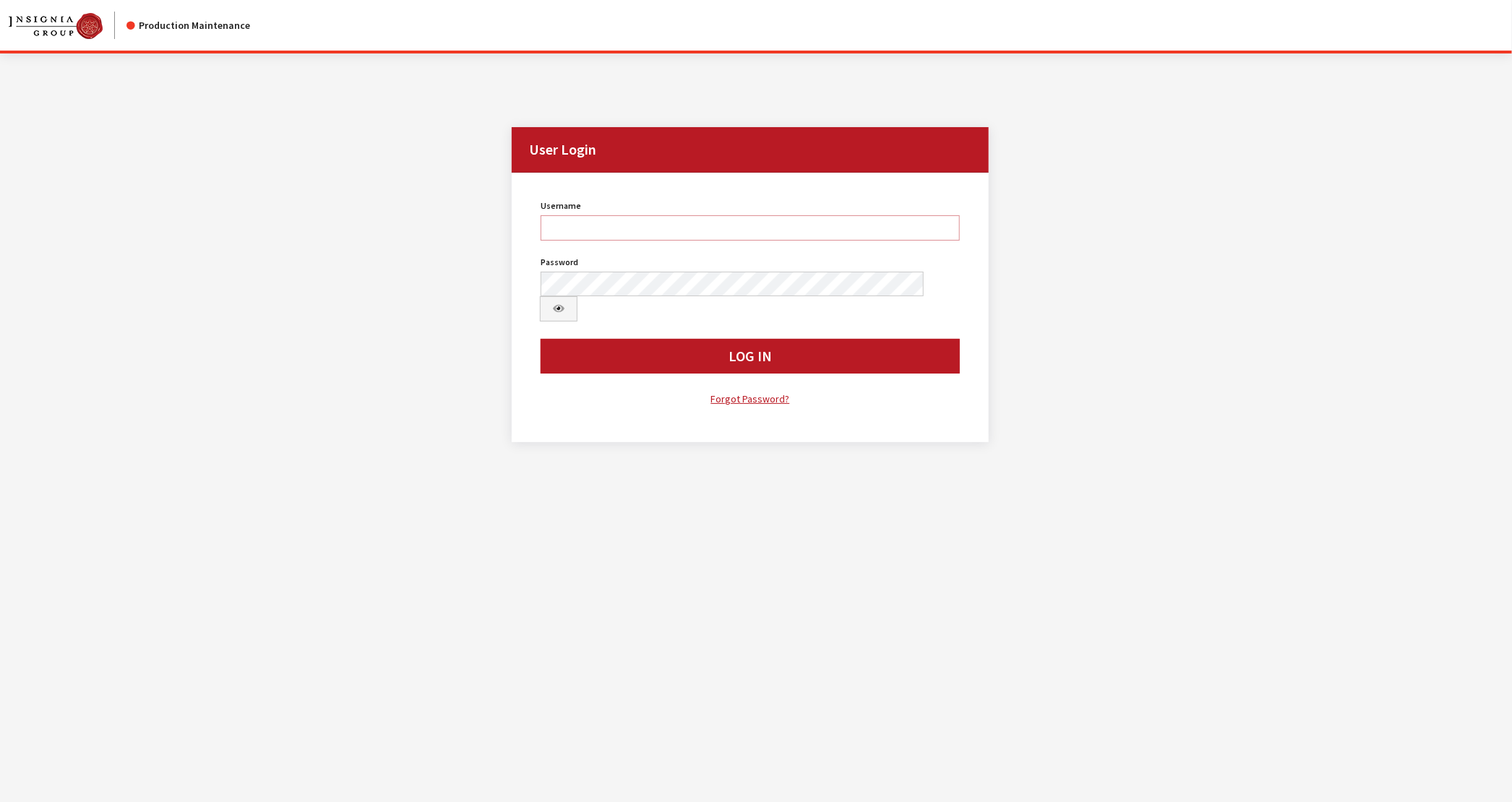
click at [800, 229] on input "Username" at bounding box center [750, 228] width 419 height 25
type input "jbrooks"
click at [540, 339] on button "Log In" at bounding box center [750, 356] width 419 height 35
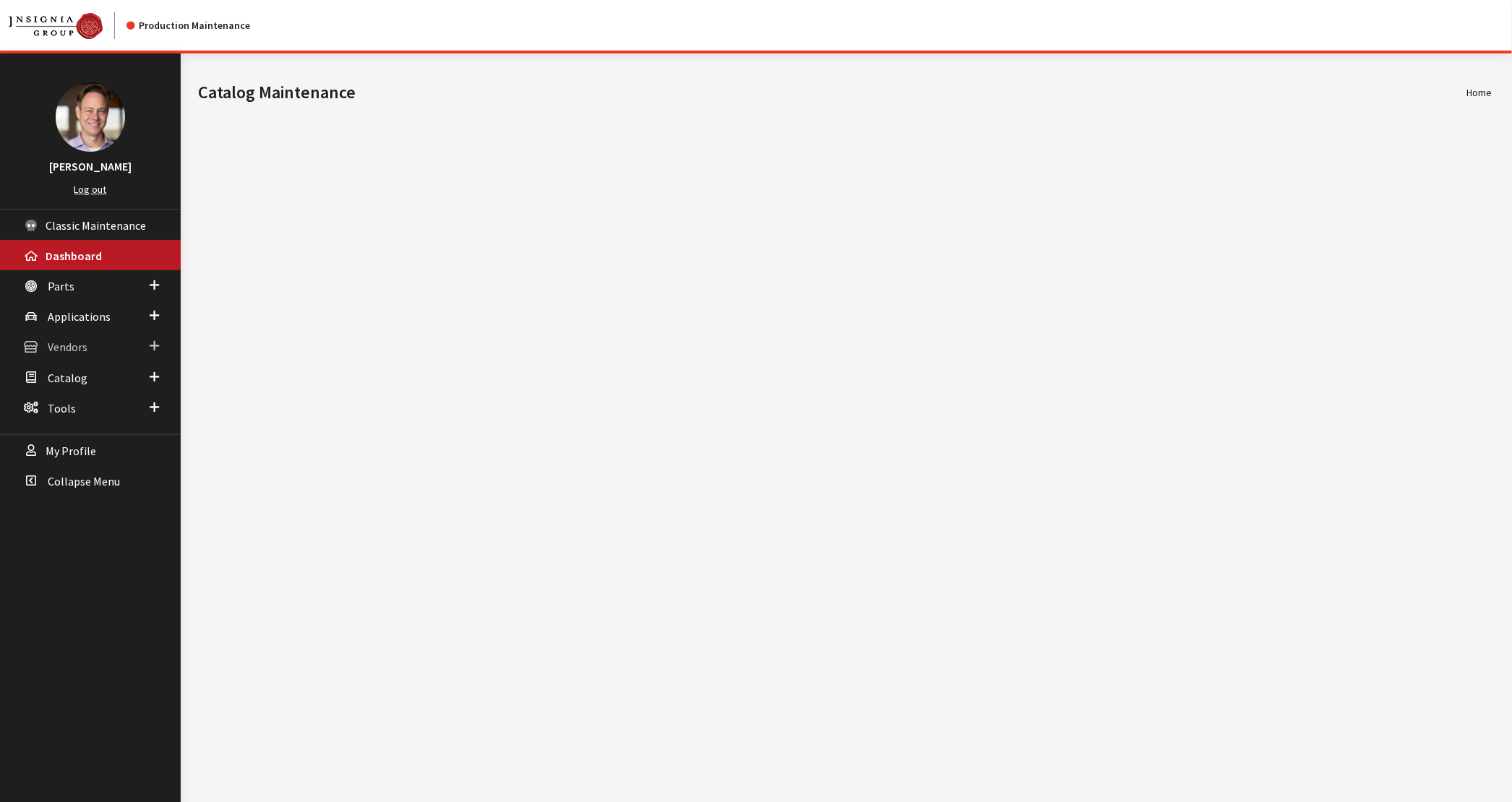
click at [158, 345] on span at bounding box center [153, 346] width 9 height 19
click at [105, 374] on link "Dealer Search" at bounding box center [90, 376] width 181 height 27
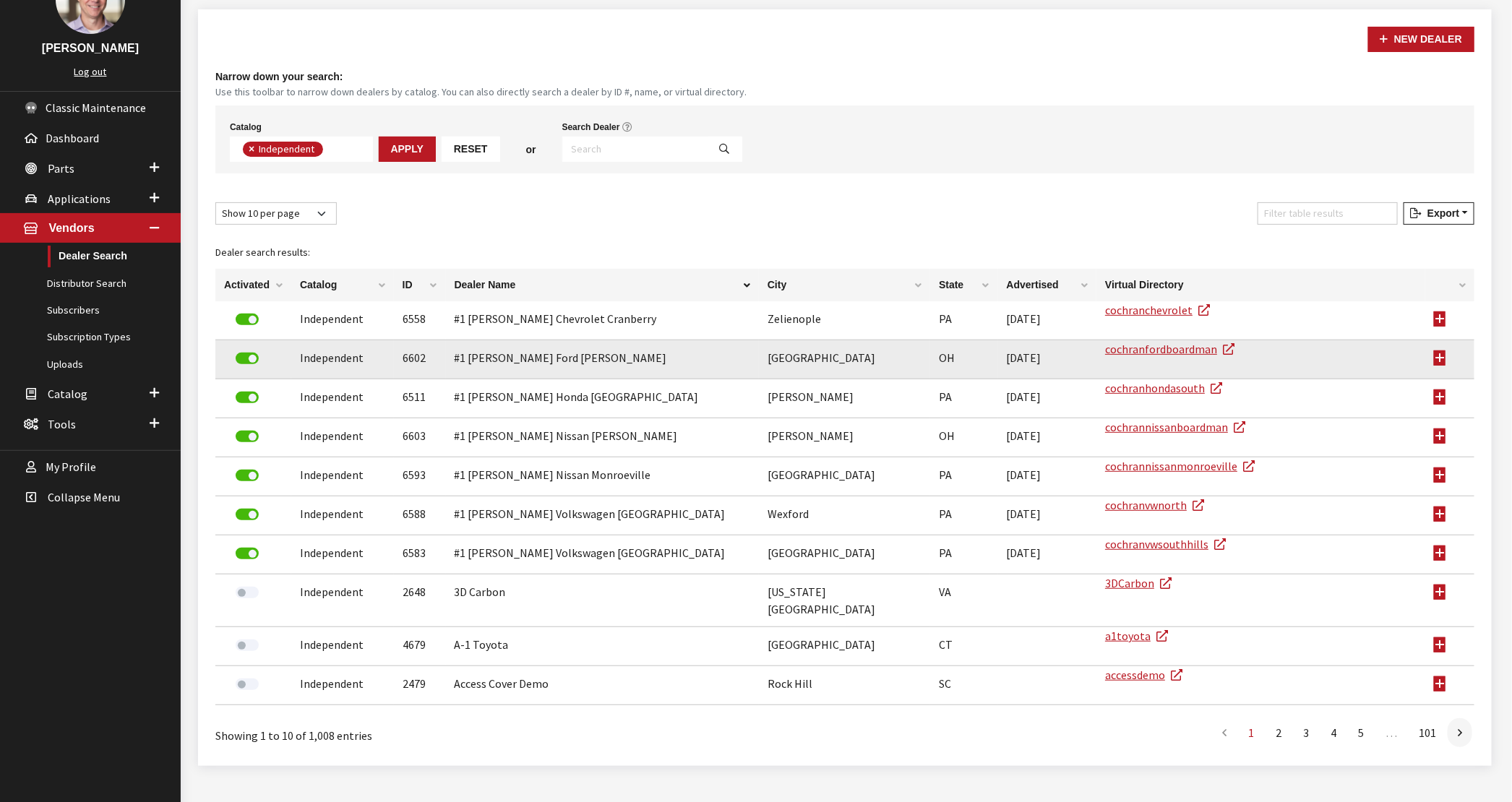
scroll to position [128, 0]
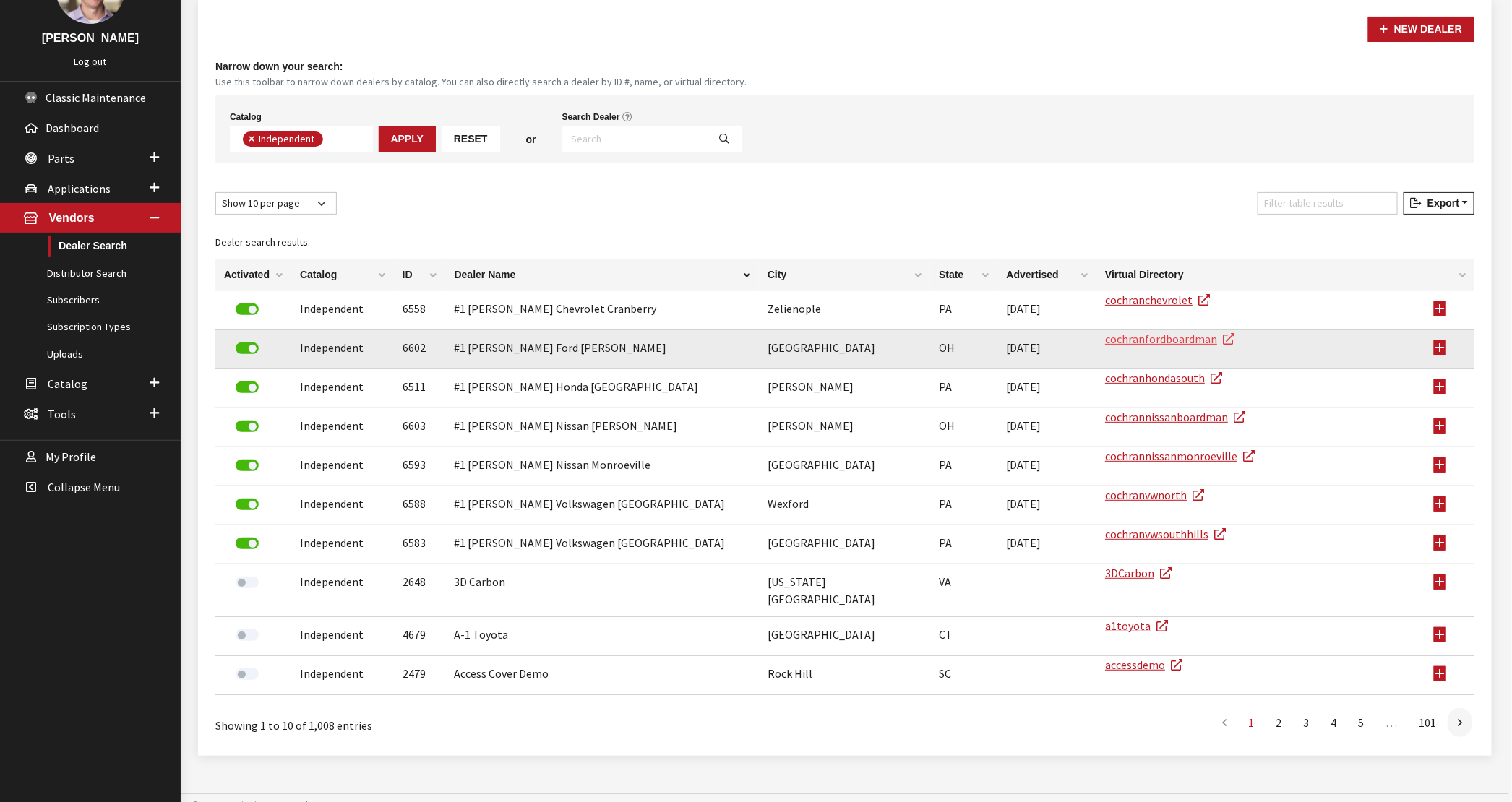
click at [1161, 337] on link "cochranfordboardman" at bounding box center [1169, 338] width 130 height 14
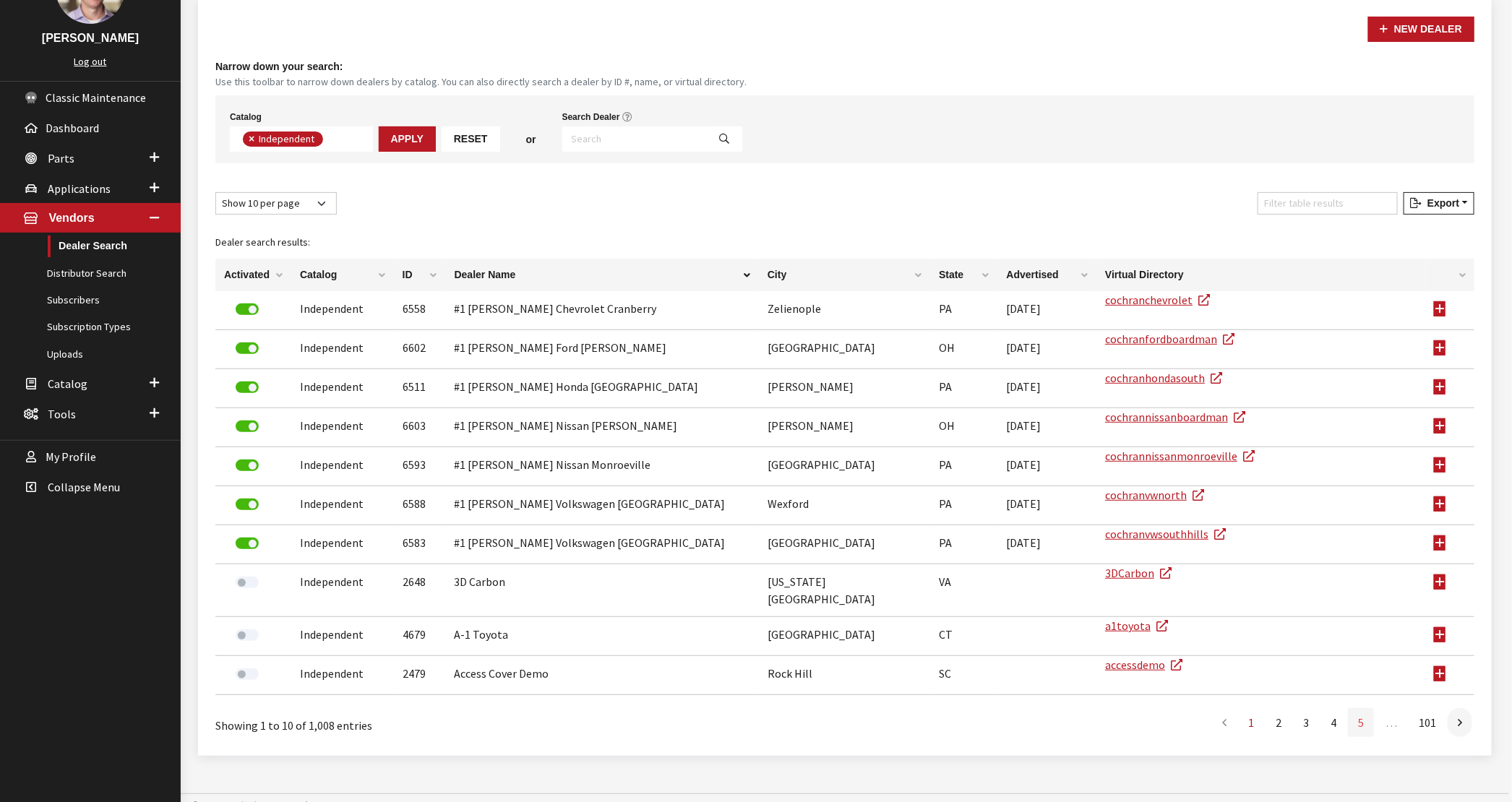
click at [1361, 708] on link "5" at bounding box center [1360, 722] width 26 height 29
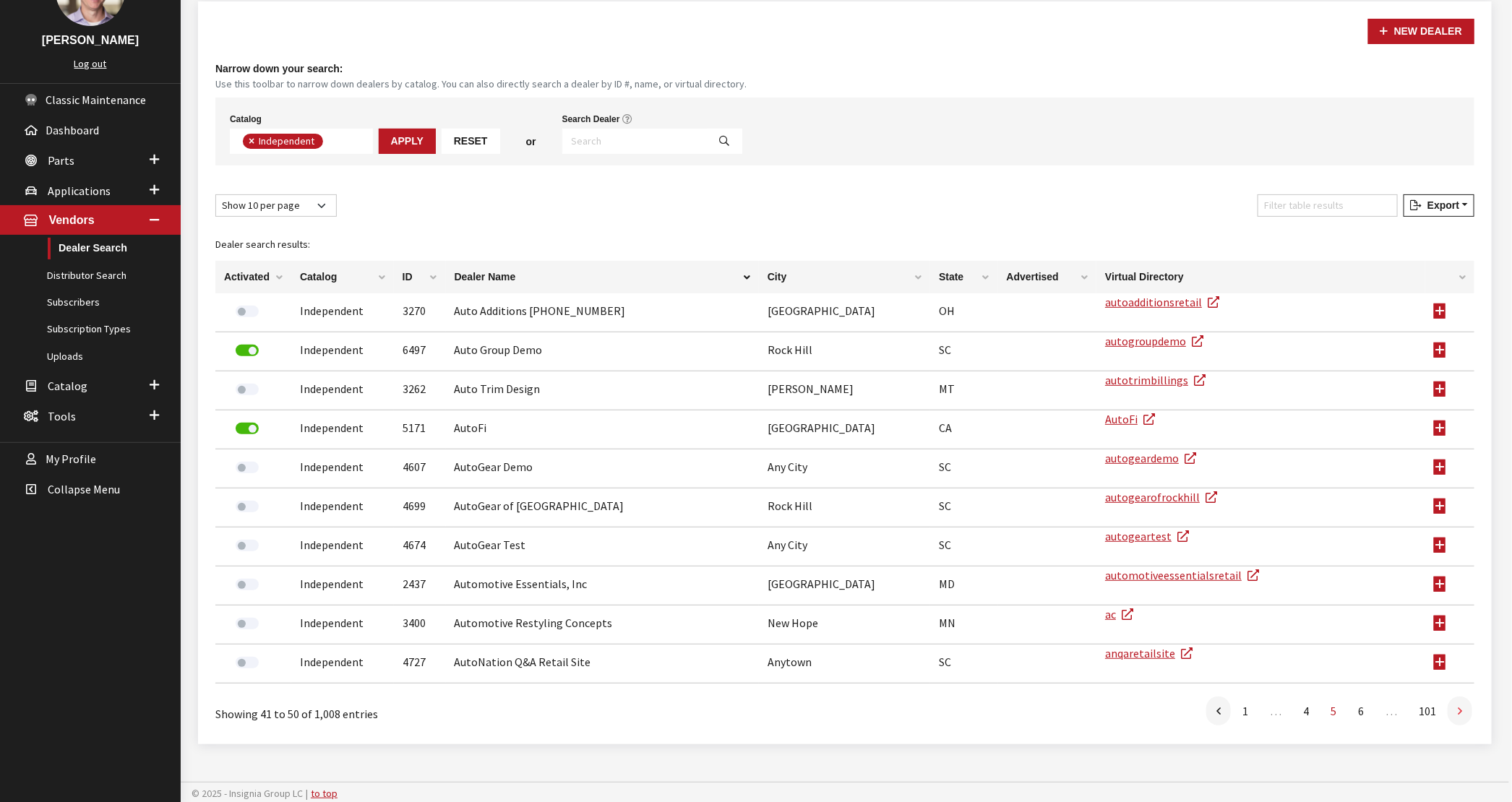
click at [1467, 706] on link at bounding box center [1459, 711] width 25 height 29
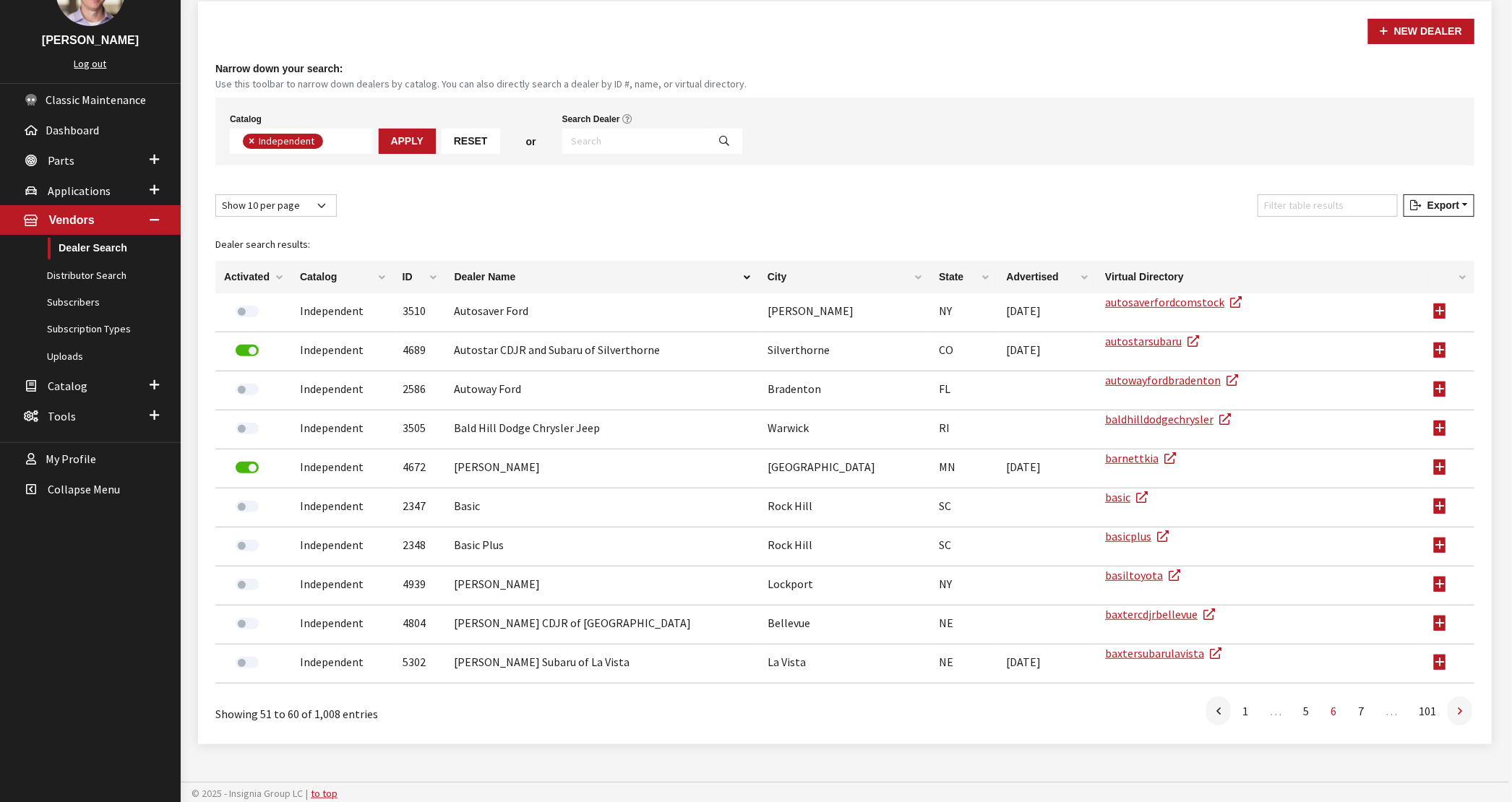
click at [1467, 707] on link at bounding box center [1459, 711] width 25 height 29
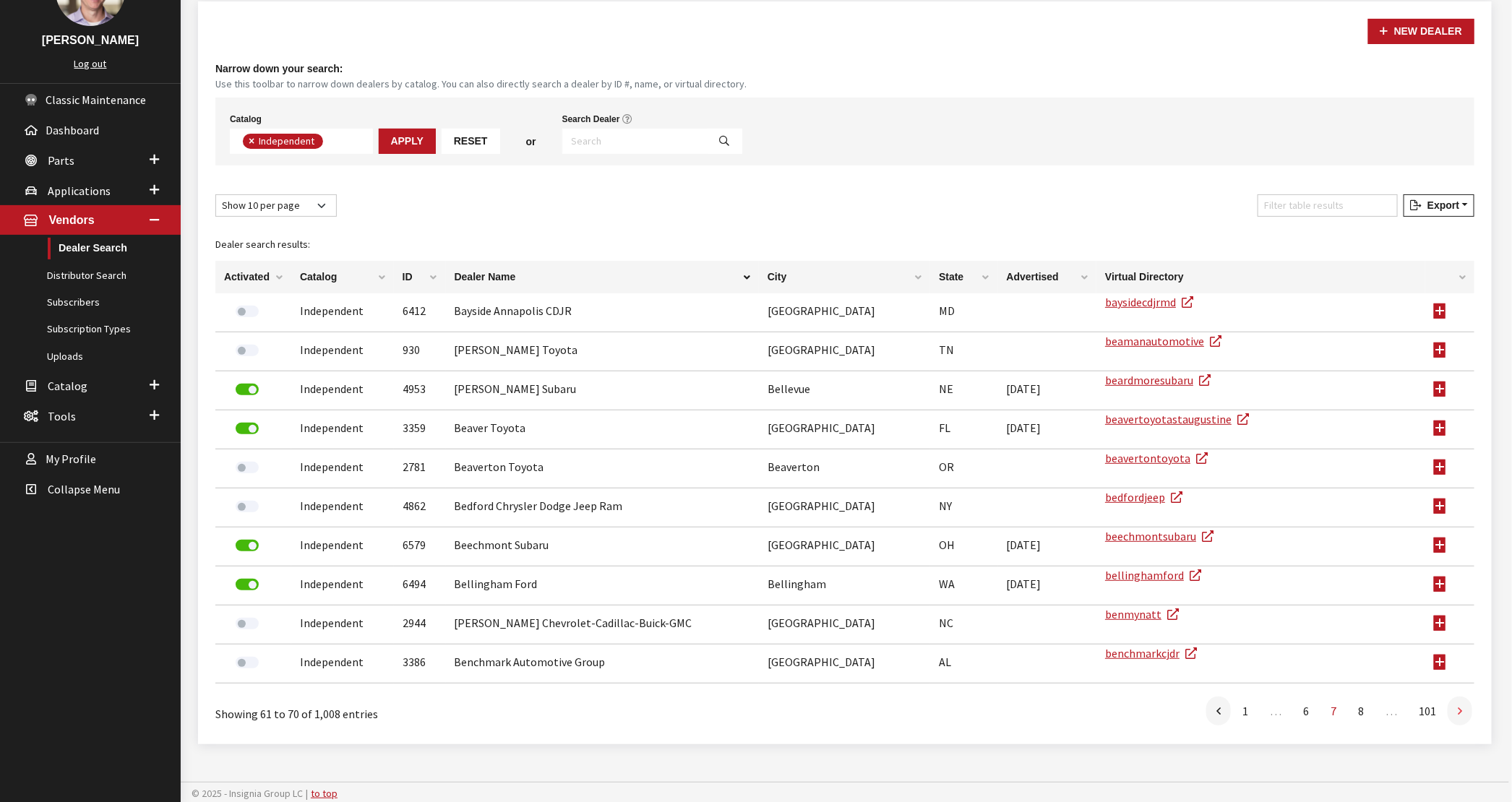
click at [1458, 706] on icon at bounding box center [1459, 712] width 4 height 12
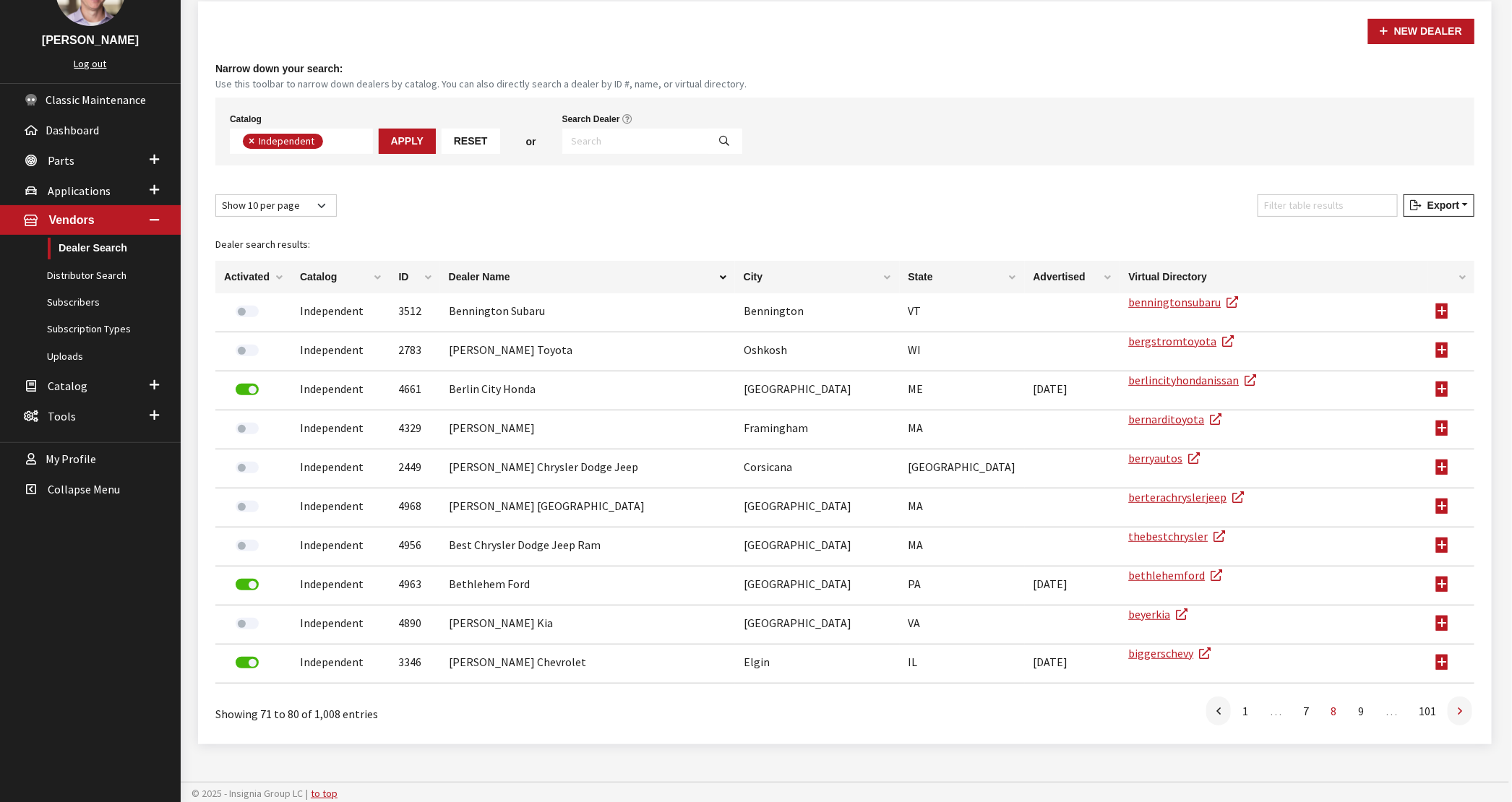
click at [1458, 706] on icon at bounding box center [1459, 712] width 4 height 12
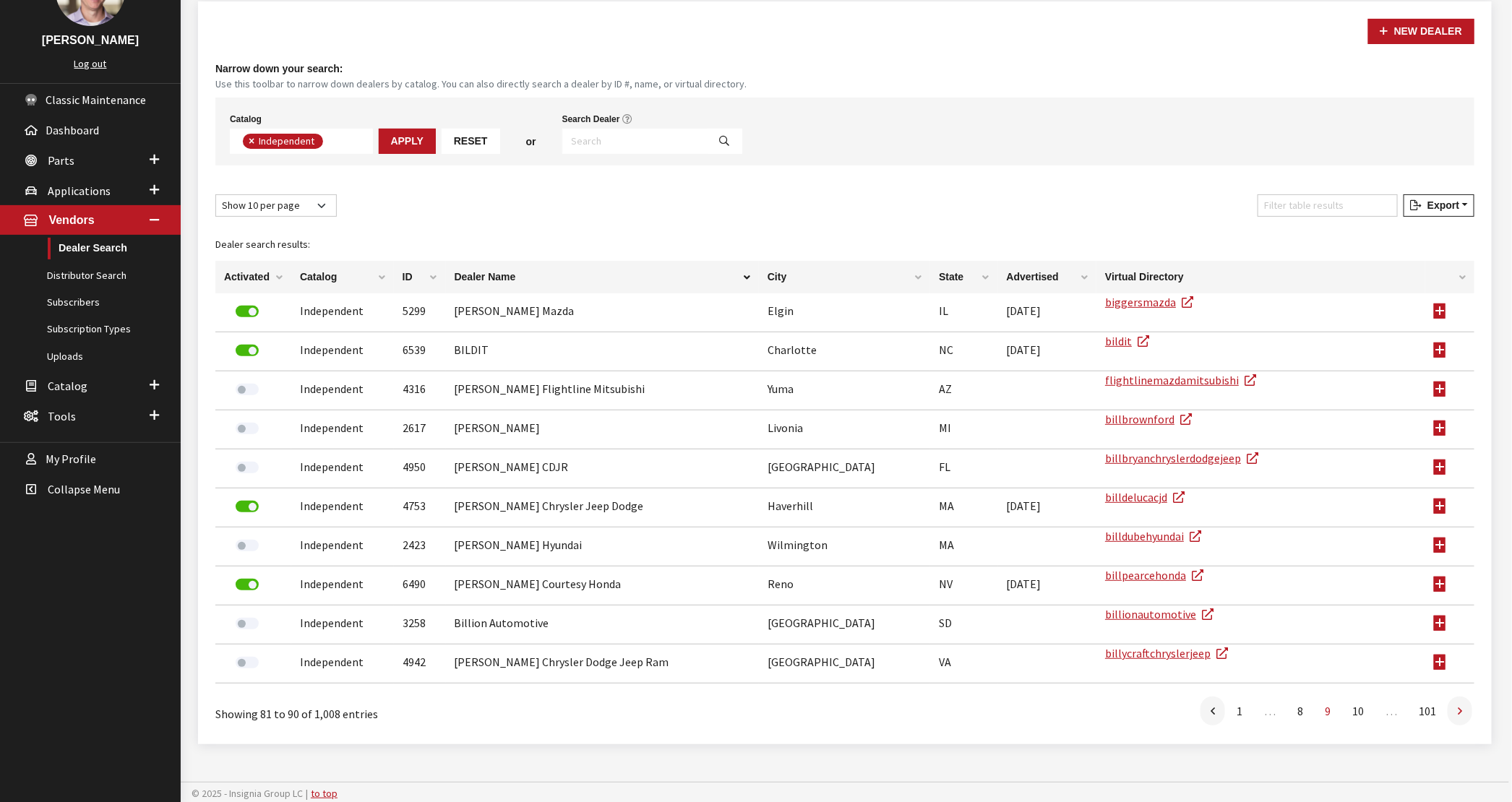
click at [1459, 706] on icon at bounding box center [1459, 712] width 4 height 12
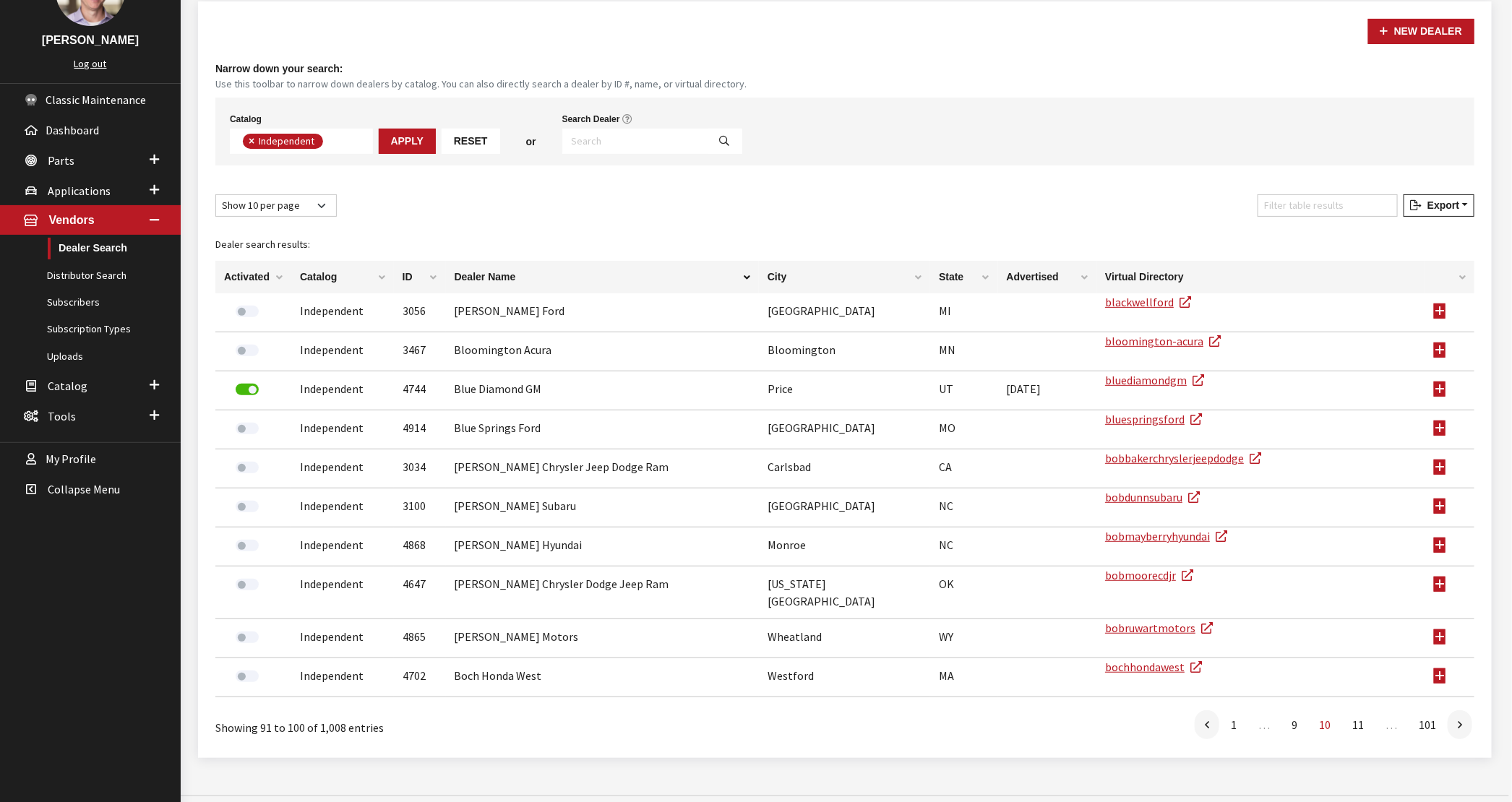
click at [1459, 720] on icon at bounding box center [1459, 726] width 4 height 12
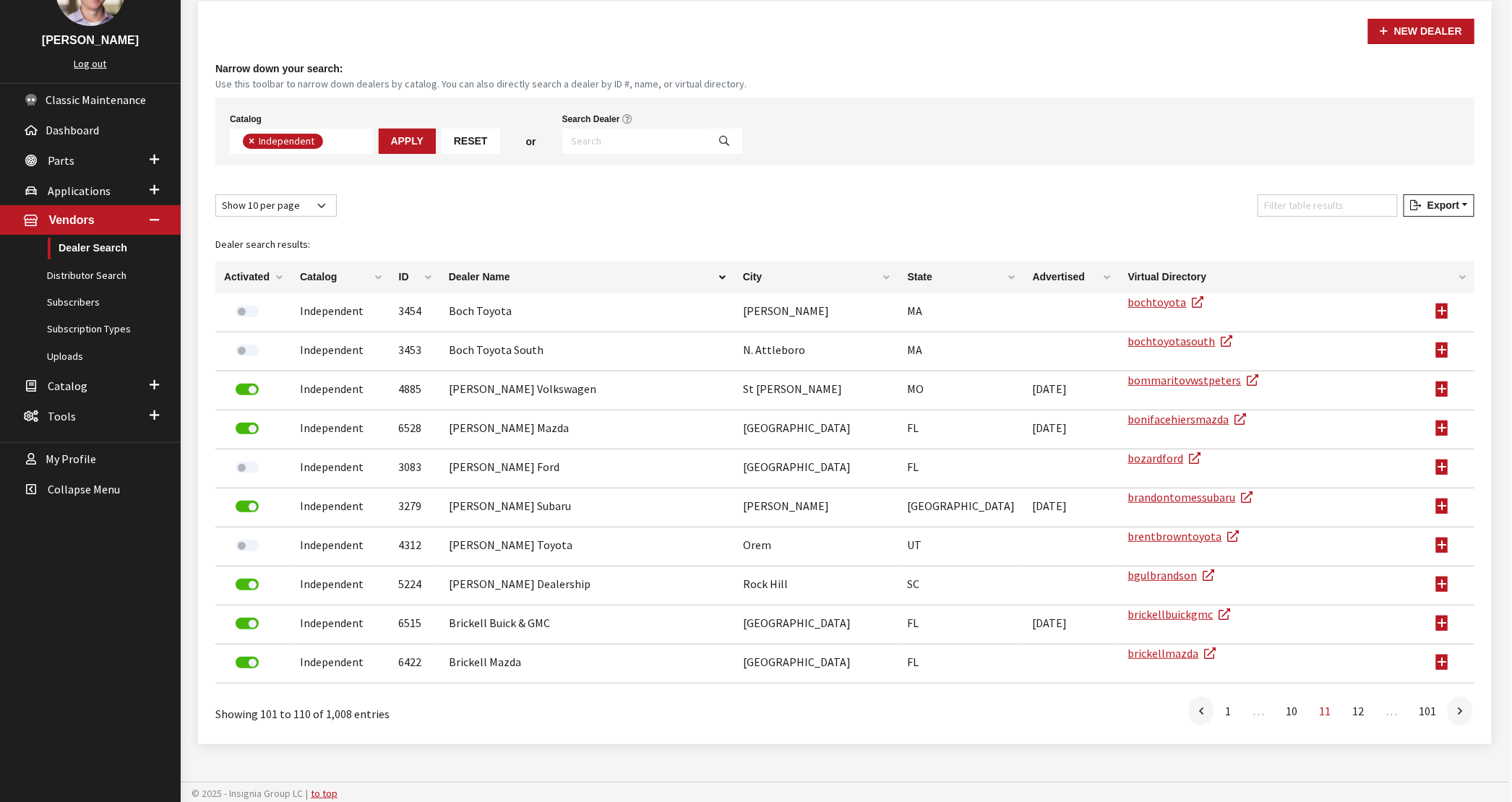
click at [1459, 706] on icon at bounding box center [1459, 712] width 4 height 12
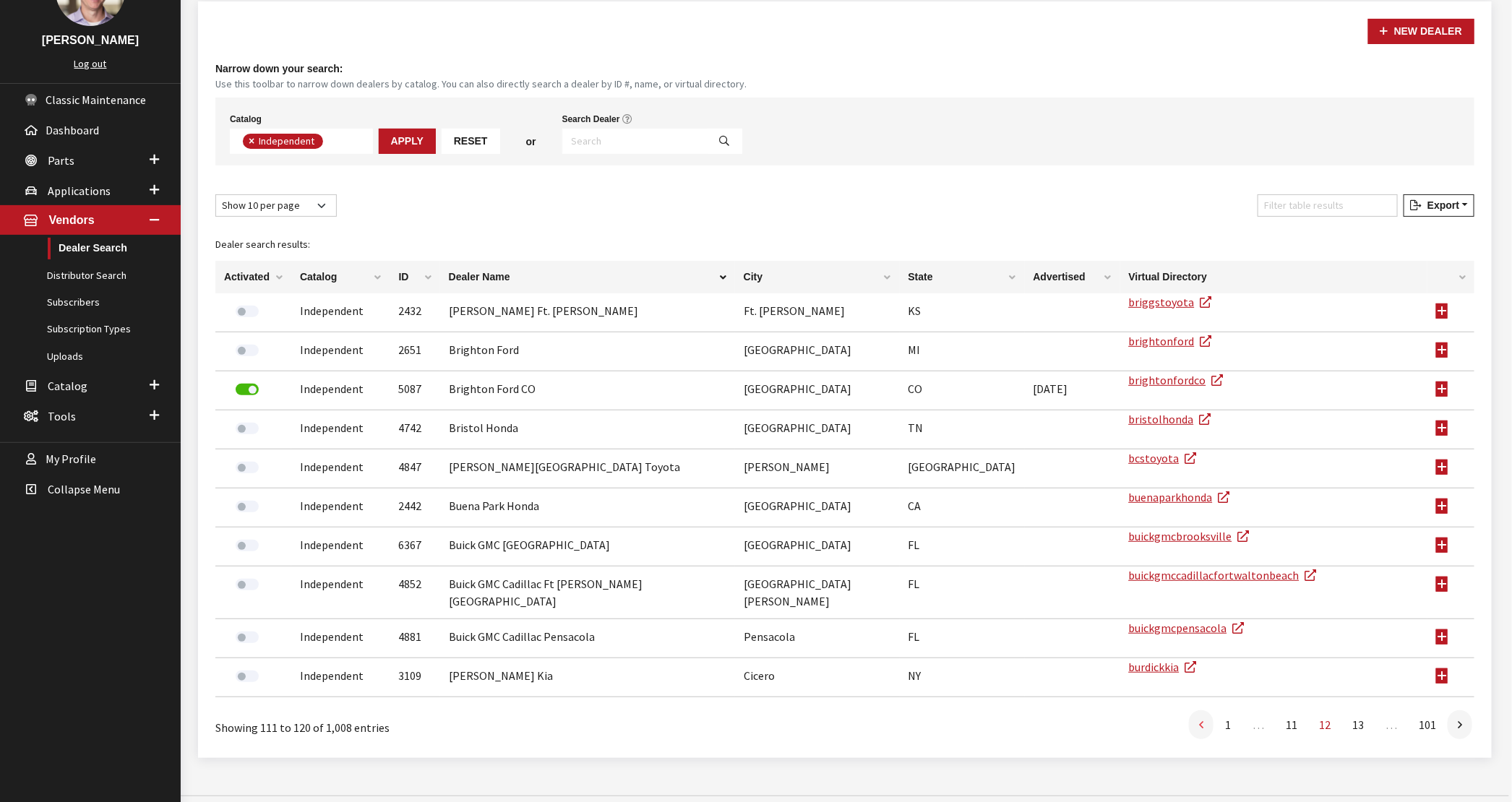
click at [1196, 710] on link at bounding box center [1201, 725] width 25 height 29
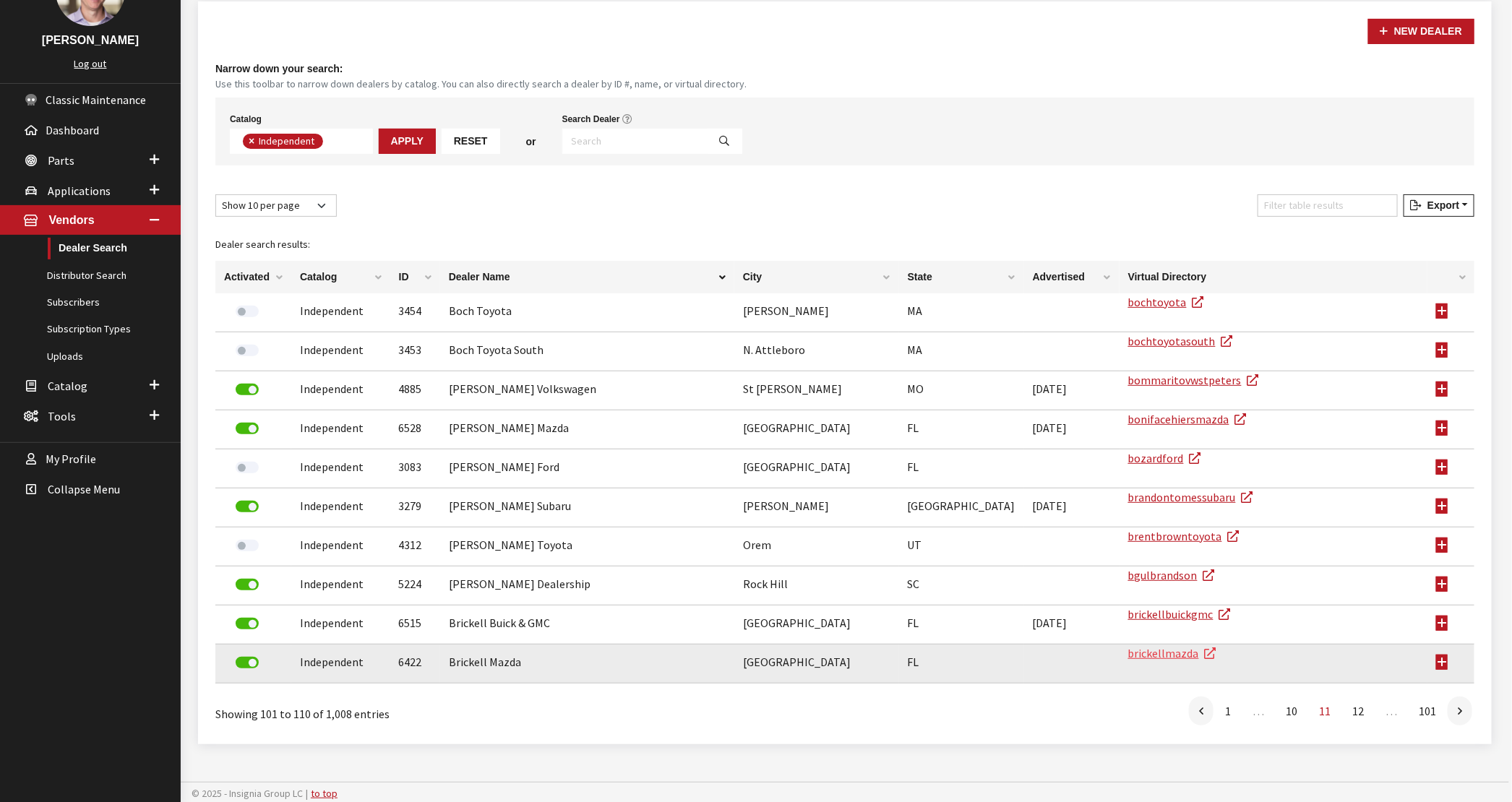
click at [1132, 649] on link "brickellmazda" at bounding box center [1172, 653] width 88 height 14
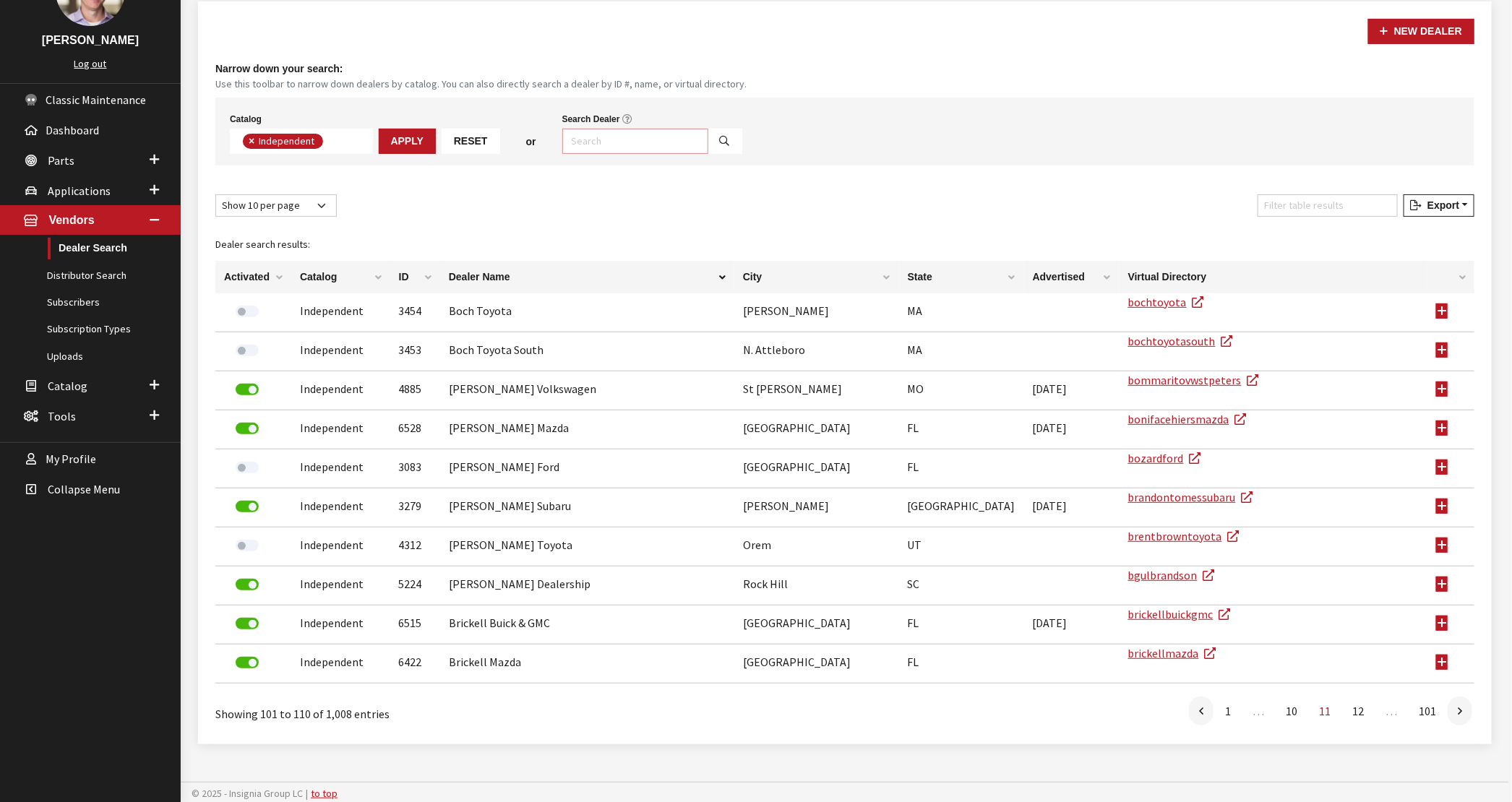
click at [602, 137] on input "Search Dealer" at bounding box center [635, 142] width 146 height 25
type input "jeff belzer"
select select
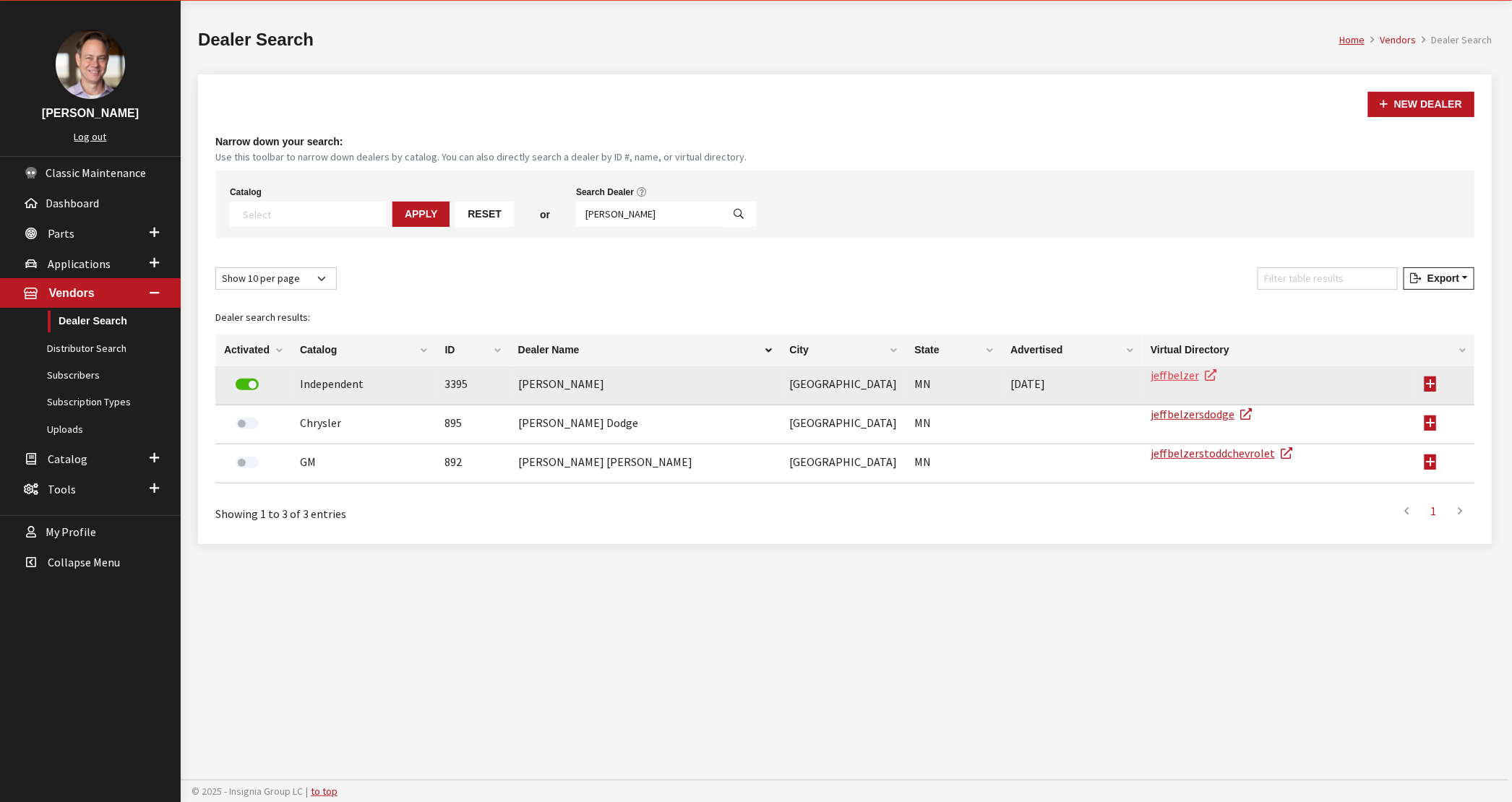
click at [1164, 373] on link "jeffbelzer" at bounding box center [1184, 375] width 66 height 14
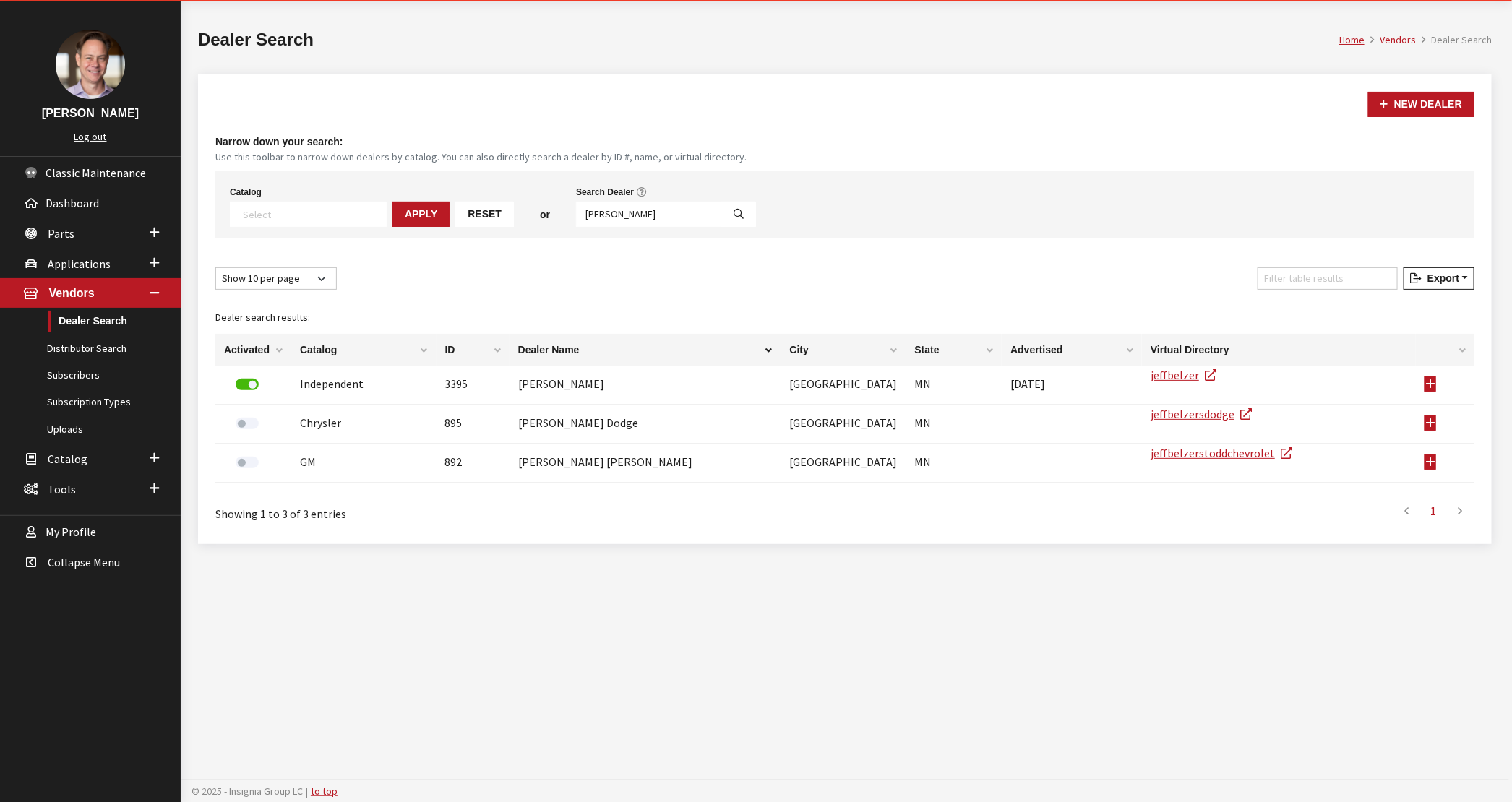
click at [274, 214] on textarea "Search" at bounding box center [314, 214] width 143 height 13
type textarea "l"
select select "21"
click at [578, 215] on input "jeff belzer" at bounding box center [626, 214] width 146 height 25
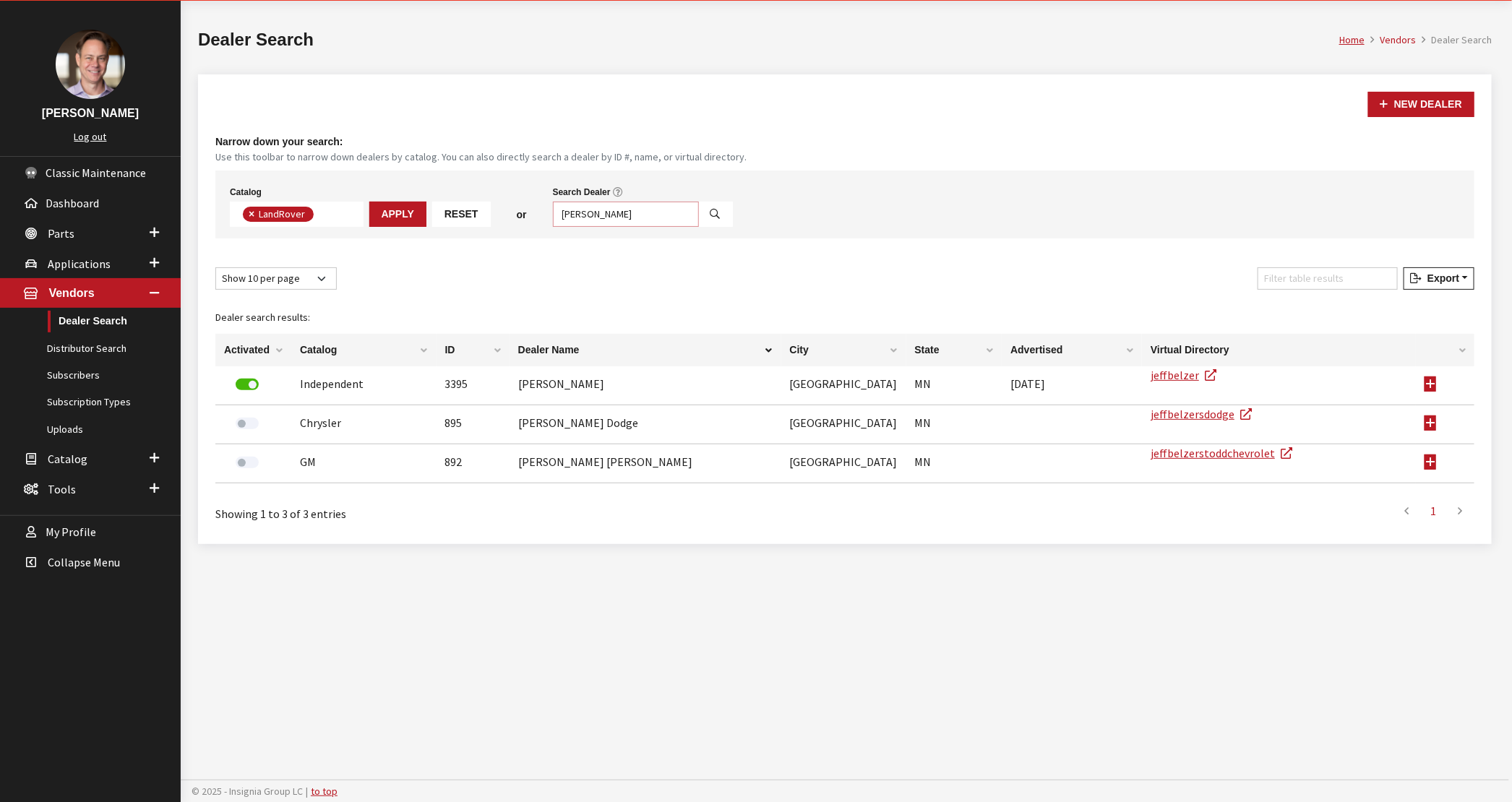
click at [578, 215] on input "jeff belzer" at bounding box center [626, 214] width 146 height 25
type input "bobby"
click at [392, 220] on button "Apply" at bounding box center [397, 214] width 57 height 25
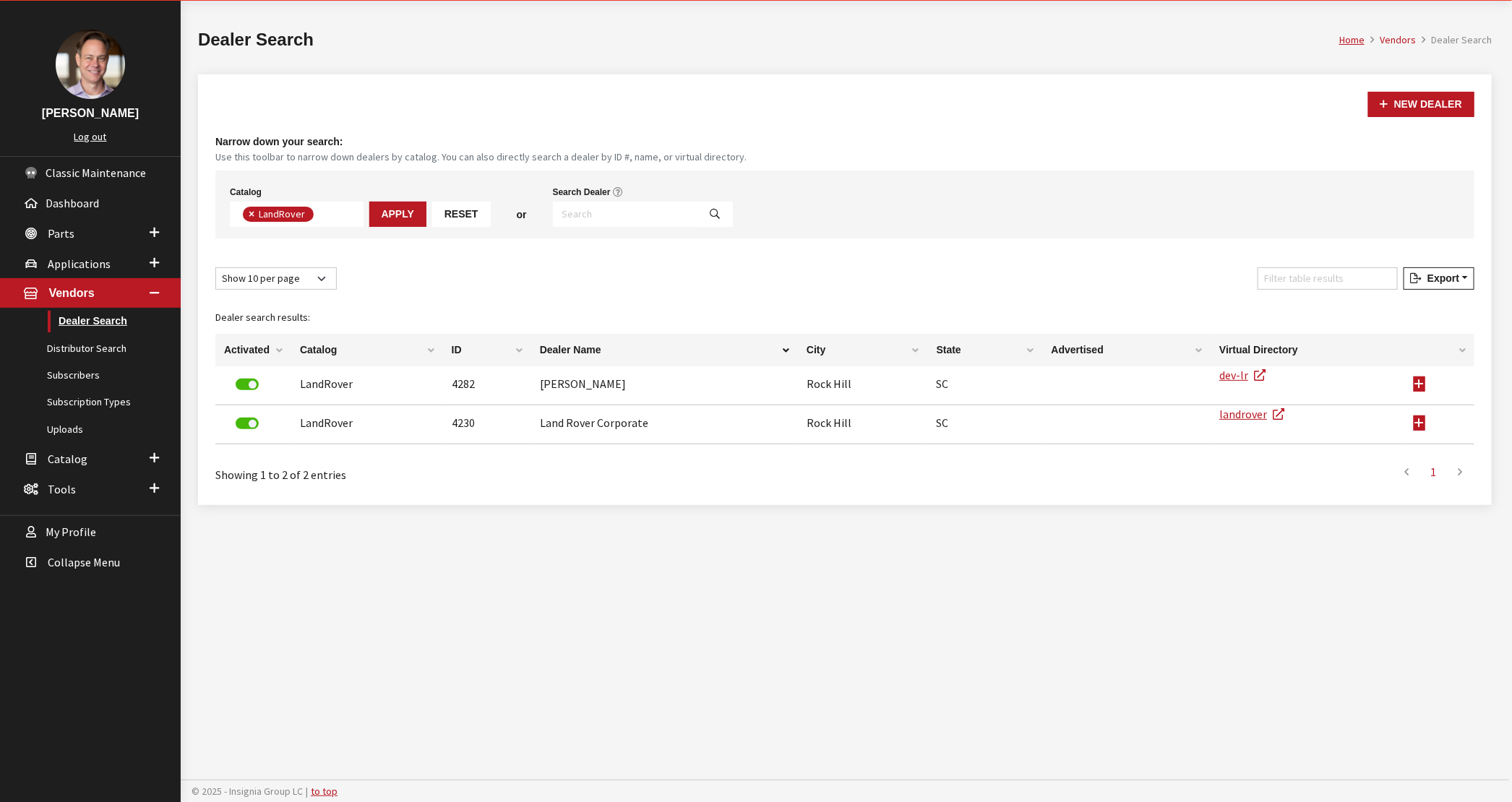
click at [90, 322] on link "Dealer Search" at bounding box center [90, 321] width 181 height 27
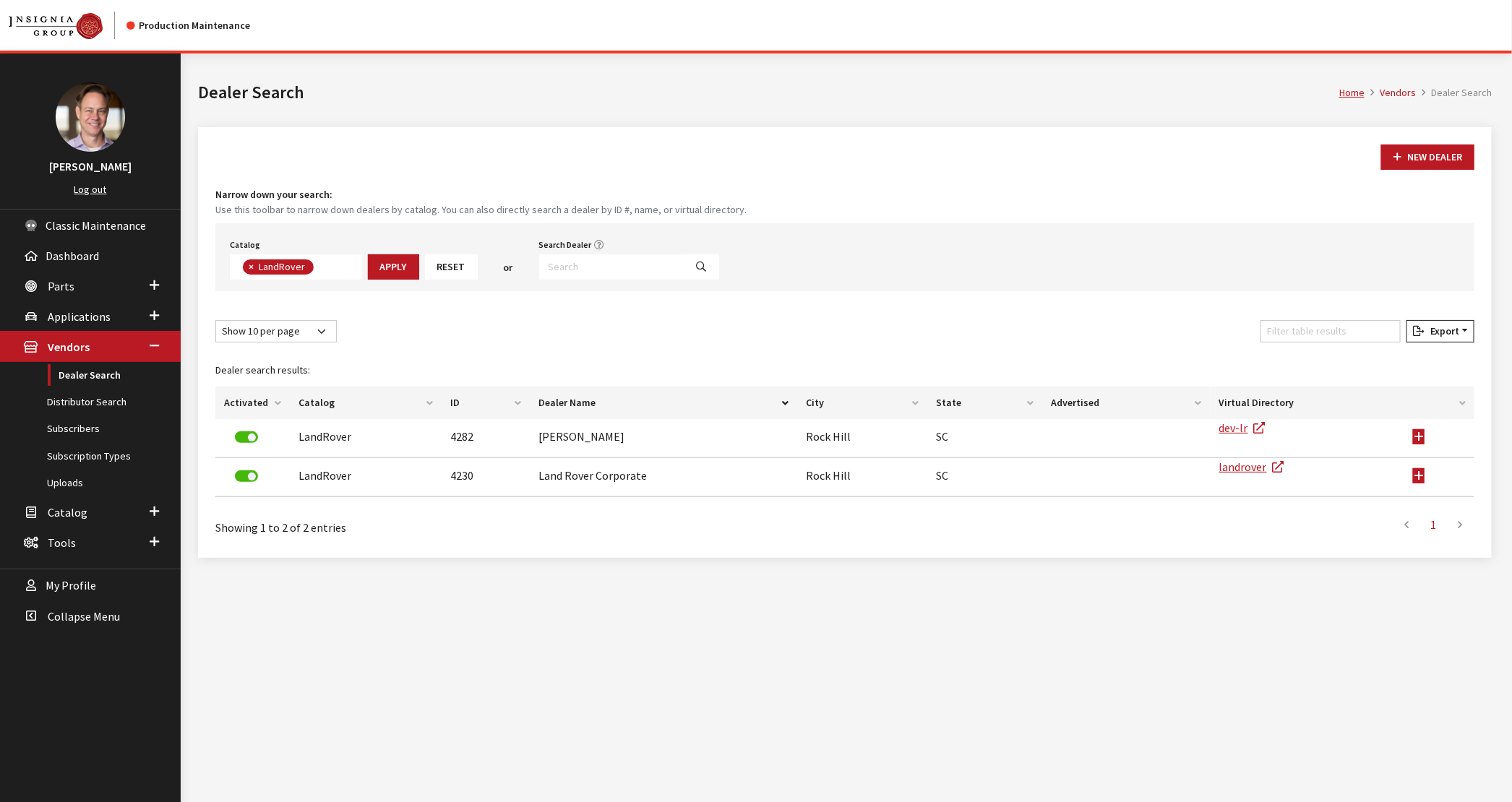
scroll to position [154, 0]
click at [560, 271] on input "Search Dealer" at bounding box center [612, 267] width 146 height 25
click at [448, 261] on button "Reset" at bounding box center [451, 267] width 53 height 25
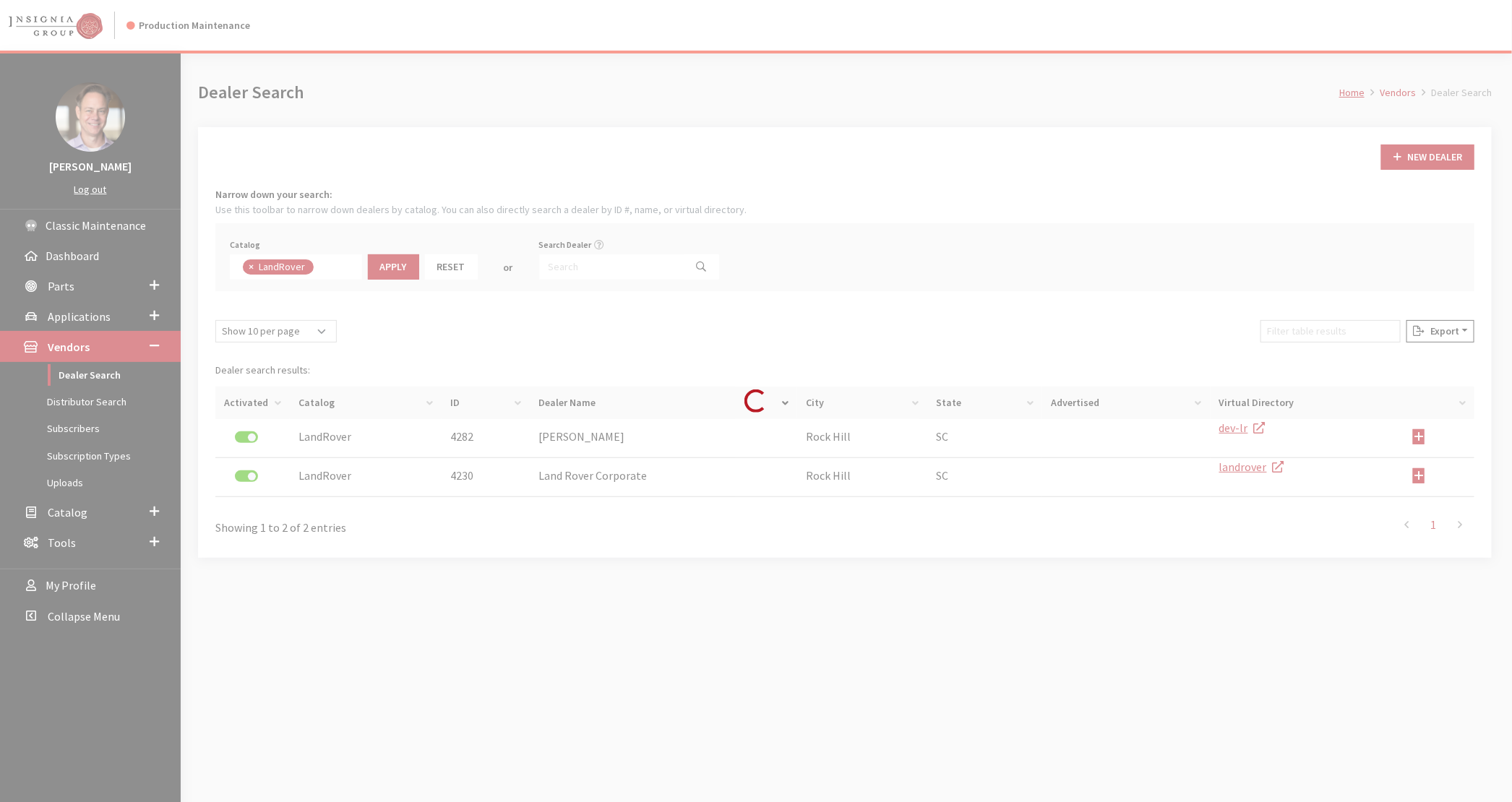
select select "17"
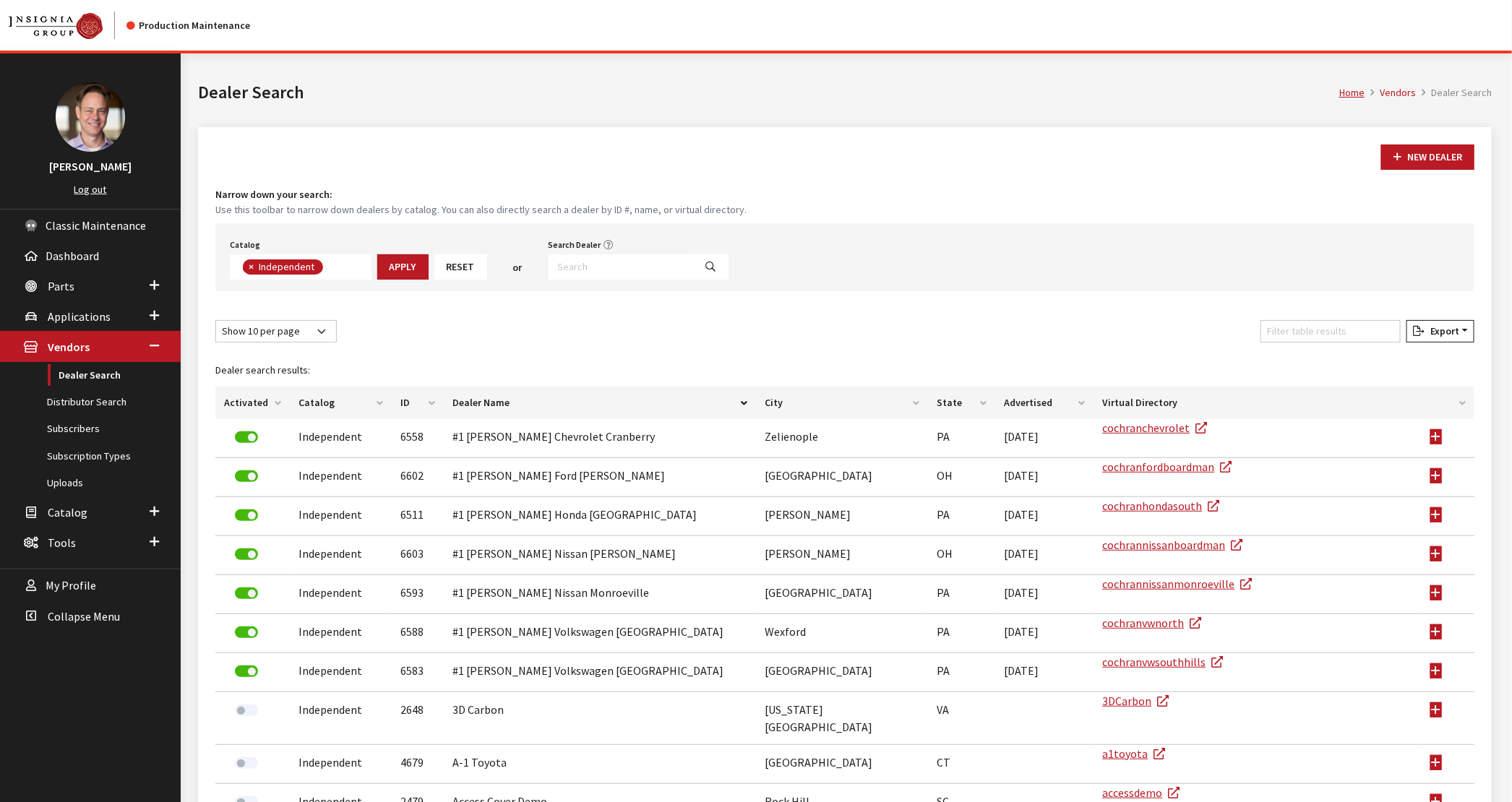
click at [250, 265] on span "×" at bounding box center [251, 266] width 5 height 13
select select
type textarea "lan"
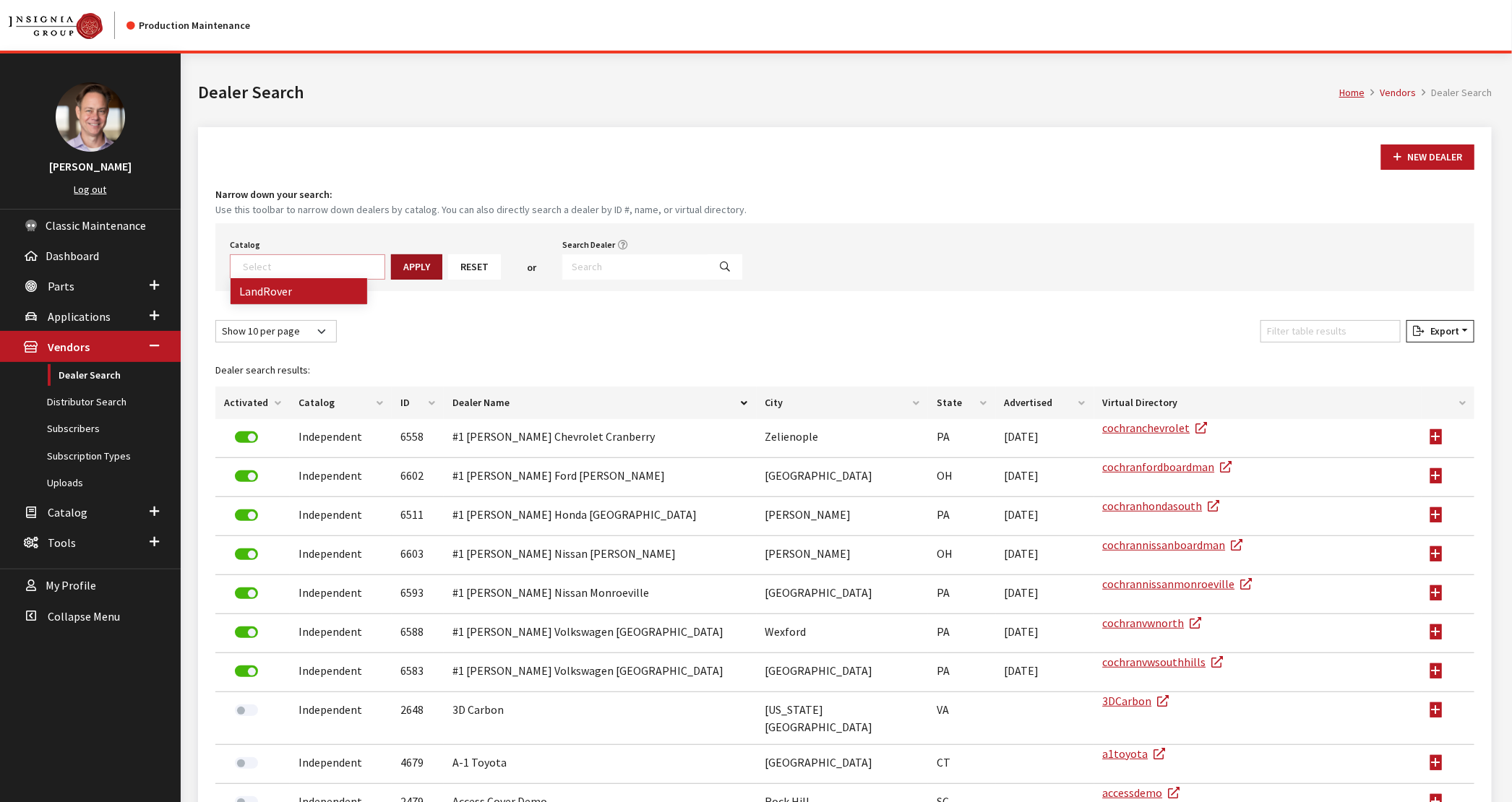
click at [411, 271] on button "Apply" at bounding box center [416, 267] width 52 height 25
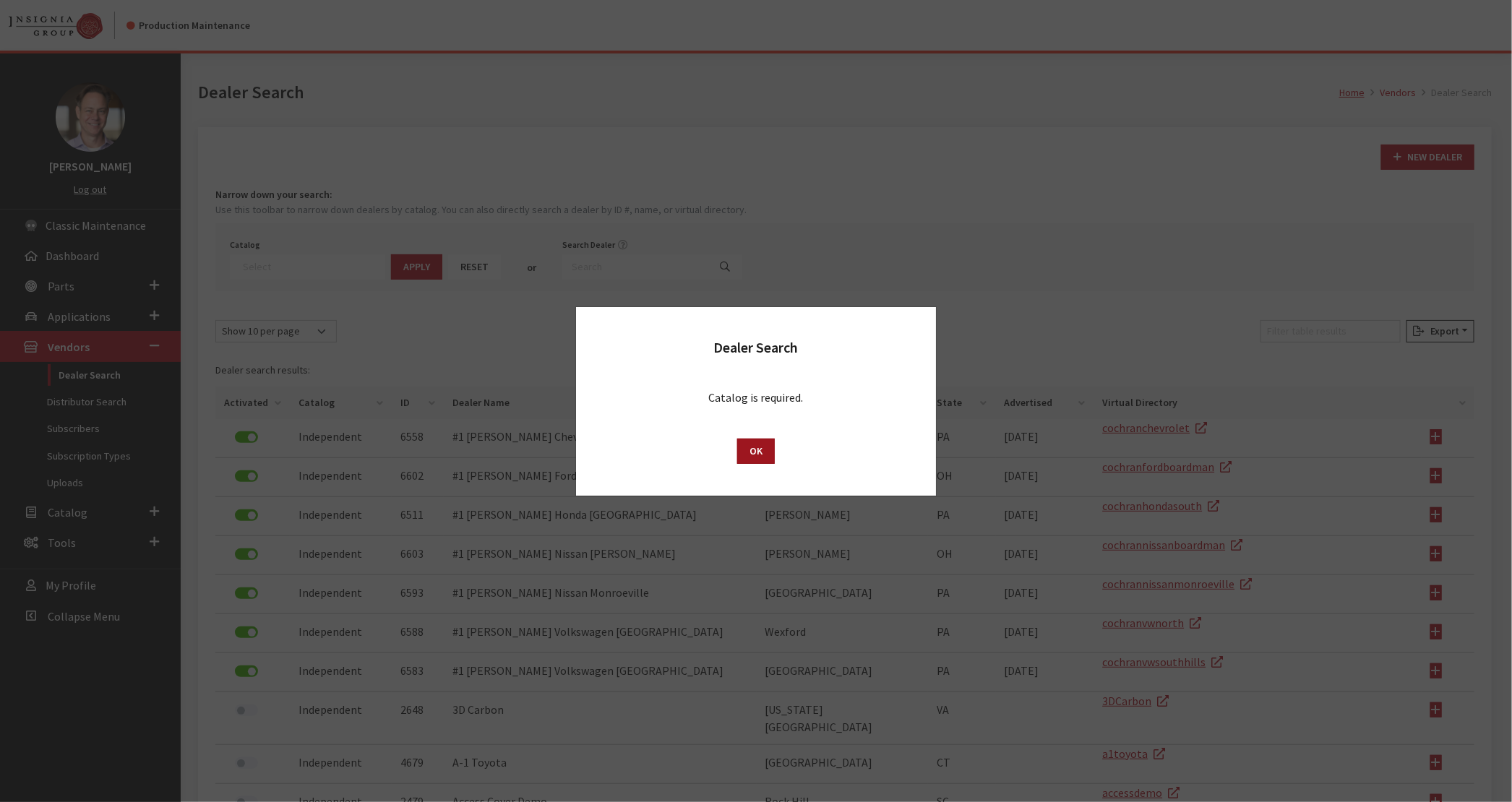
click at [742, 448] on button "OK" at bounding box center [756, 451] width 37 height 25
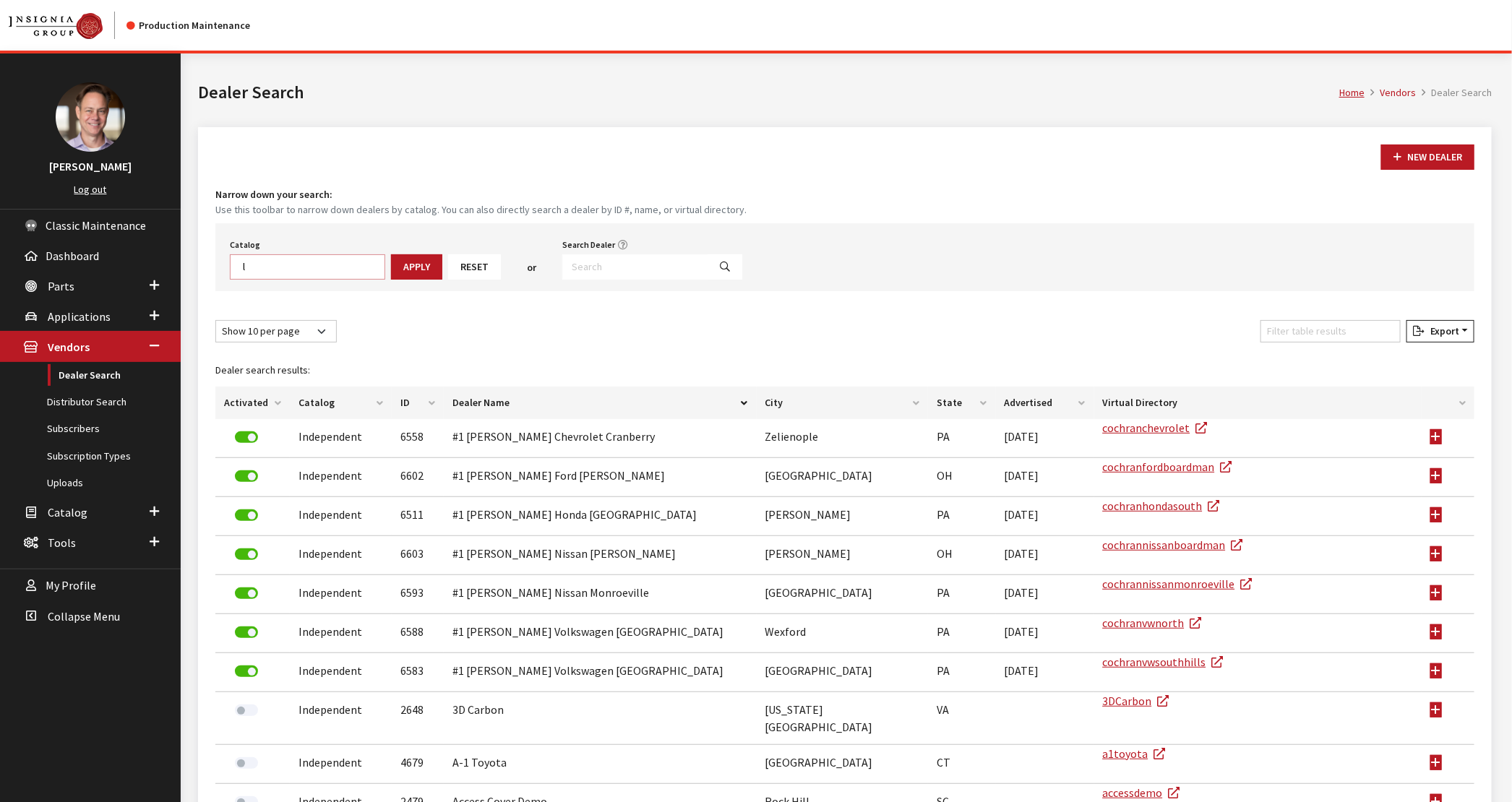
scroll to position [0, 0]
type textarea "l"
select select "21"
click at [385, 270] on button "Apply" at bounding box center [393, 267] width 52 height 25
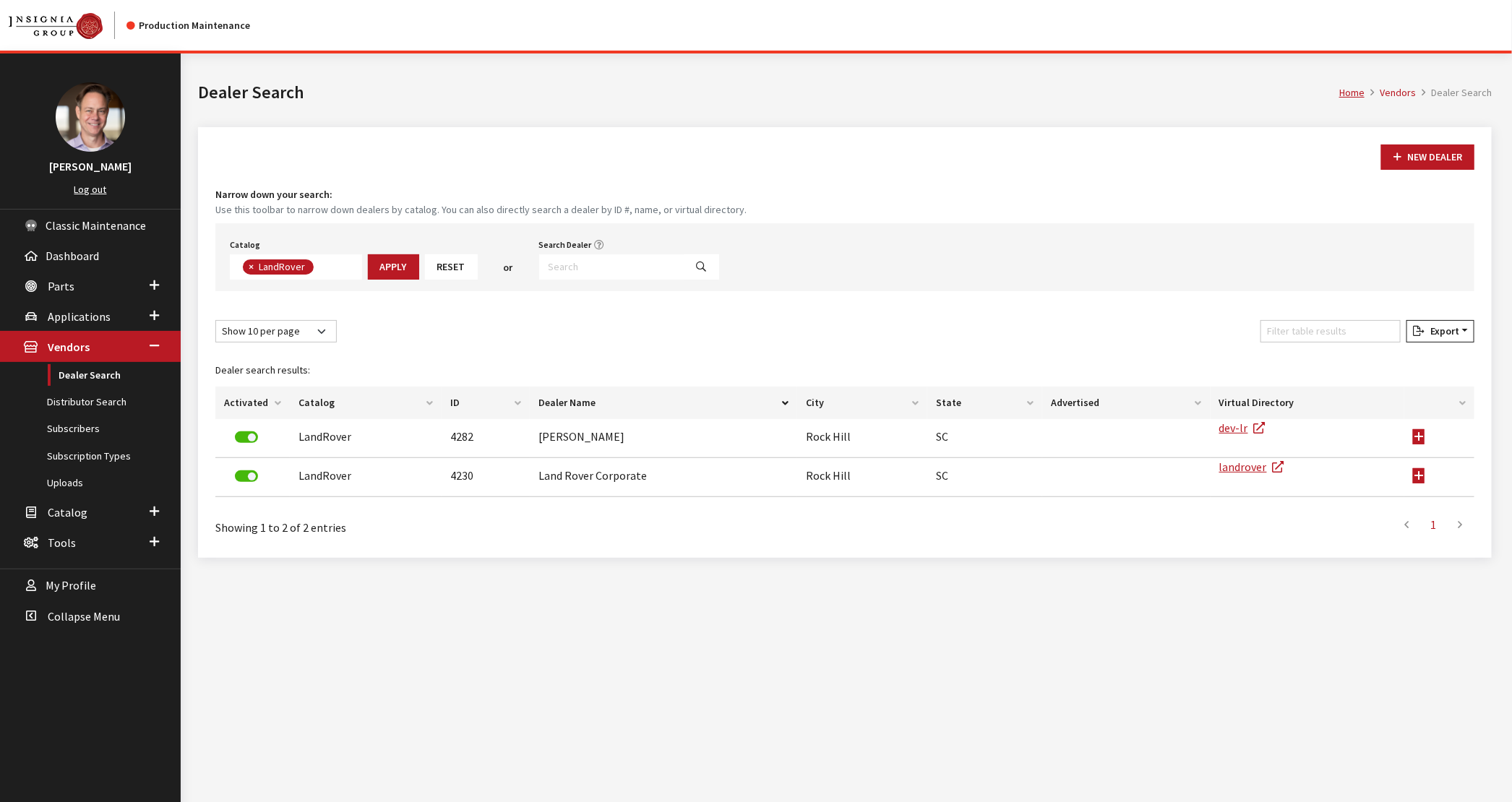
click at [453, 264] on button "Reset" at bounding box center [451, 267] width 53 height 25
select select "17"
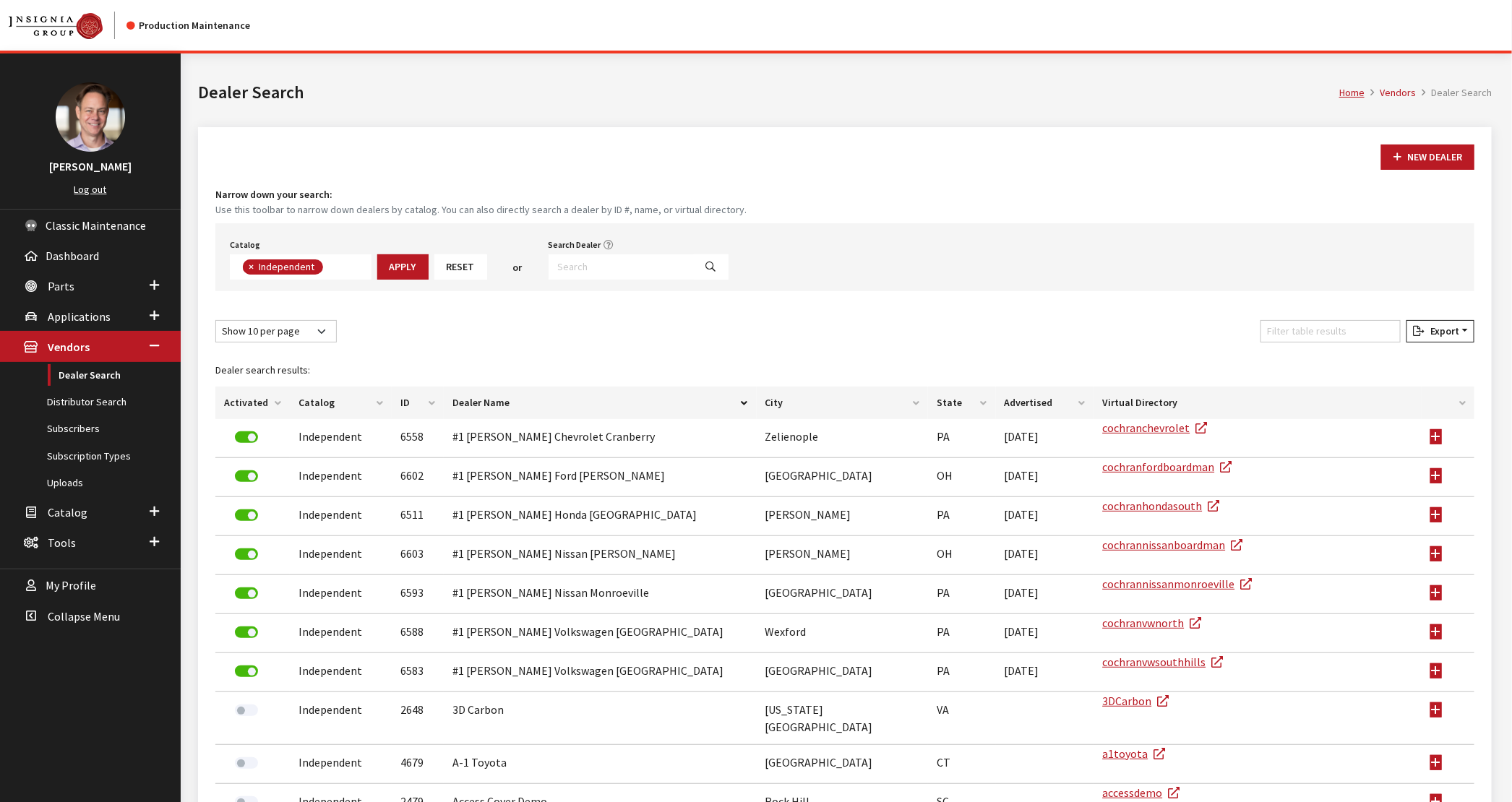
click at [249, 263] on span "×" at bounding box center [251, 266] width 5 height 13
select select
type textarea "lan"
select select "21"
click at [390, 265] on button "Apply" at bounding box center [393, 267] width 52 height 25
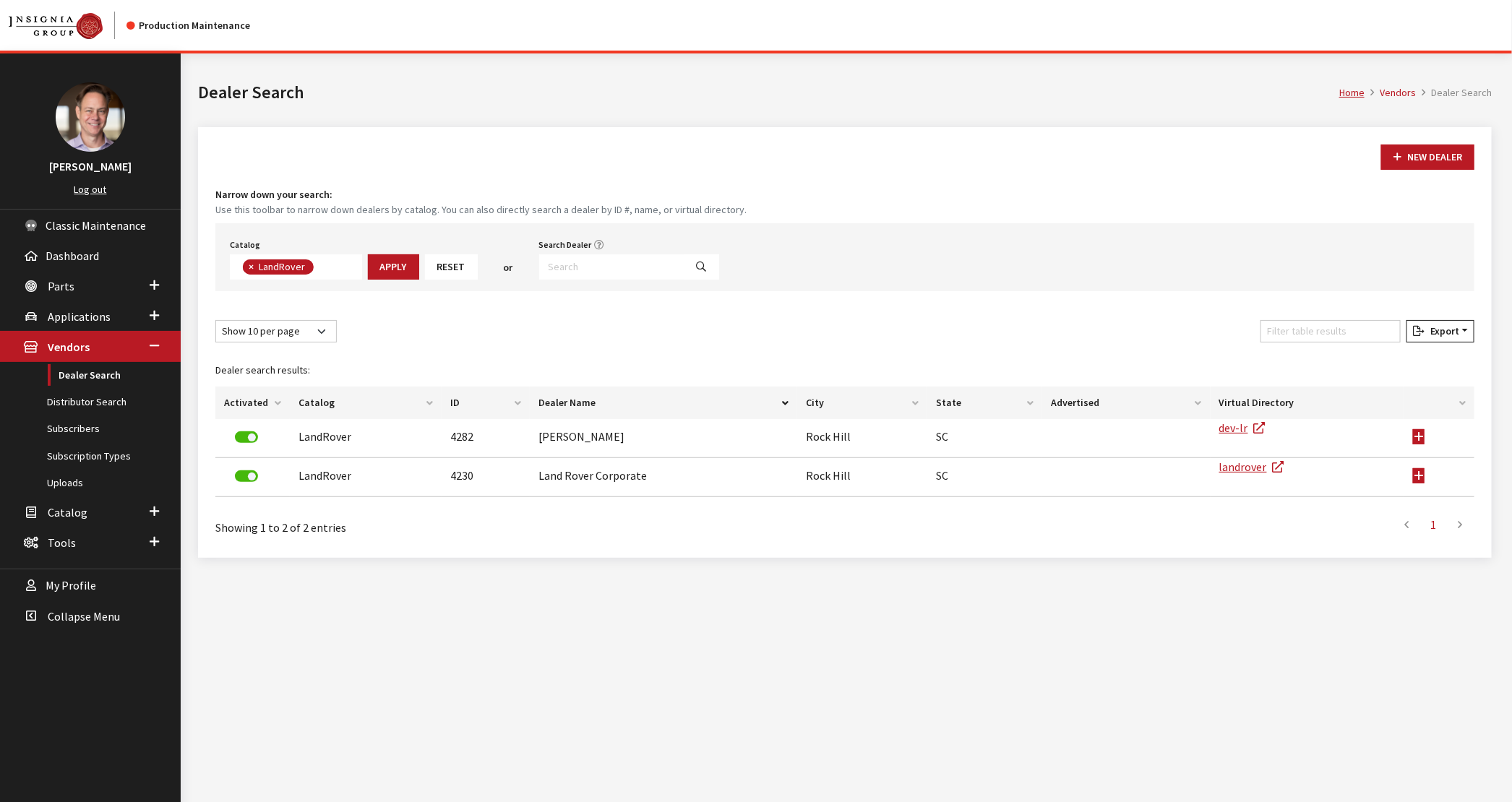
click at [250, 263] on span "×" at bounding box center [251, 266] width 5 height 13
select select
type textarea "j"
select select "20"
click at [369, 266] on button "Apply" at bounding box center [377, 267] width 52 height 25
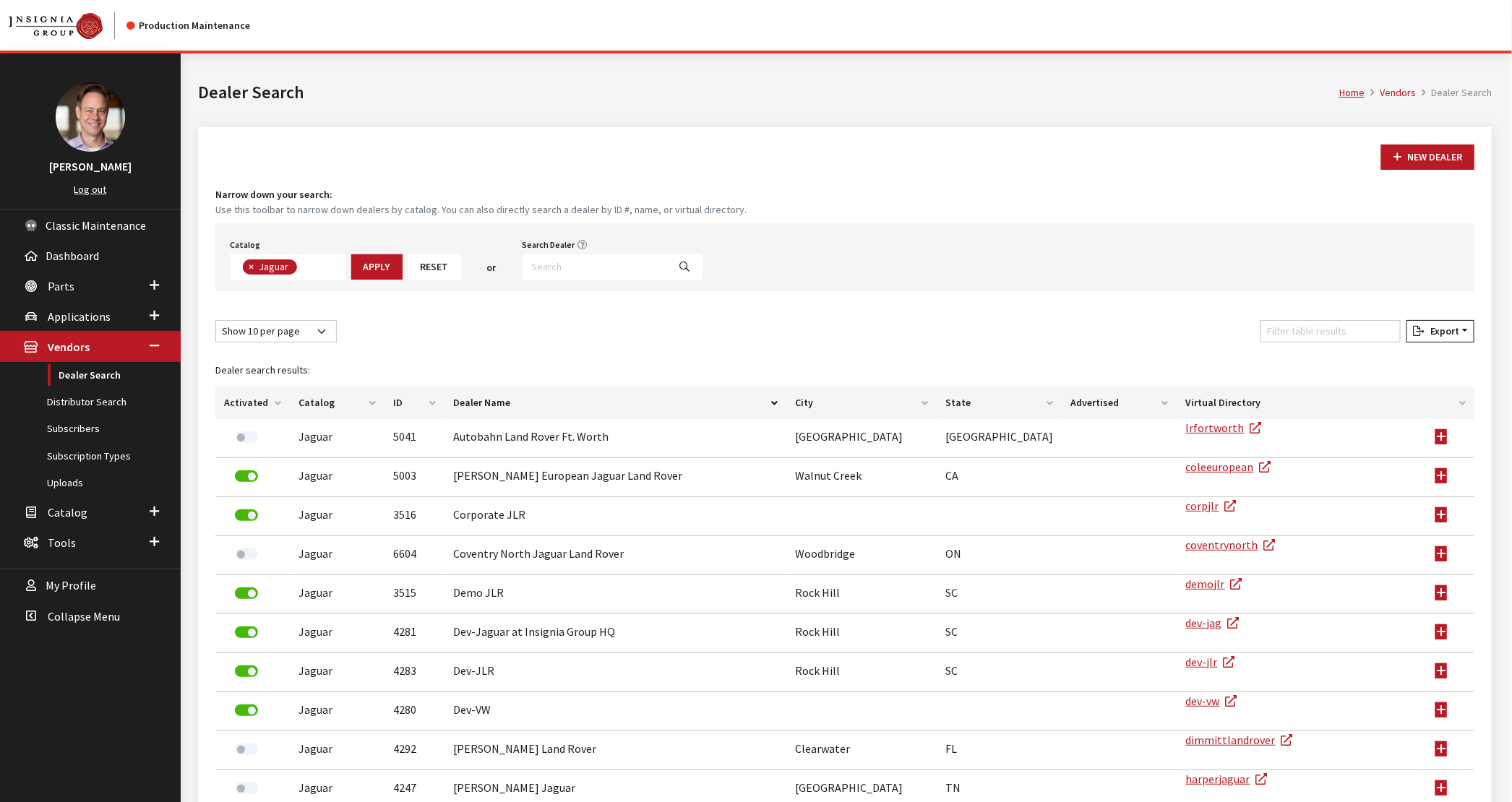
click at [249, 265] on span "×" at bounding box center [251, 266] width 5 height 13
select select
type textarea "in"
select select "17"
click at [395, 264] on button "Apply" at bounding box center [403, 267] width 52 height 25
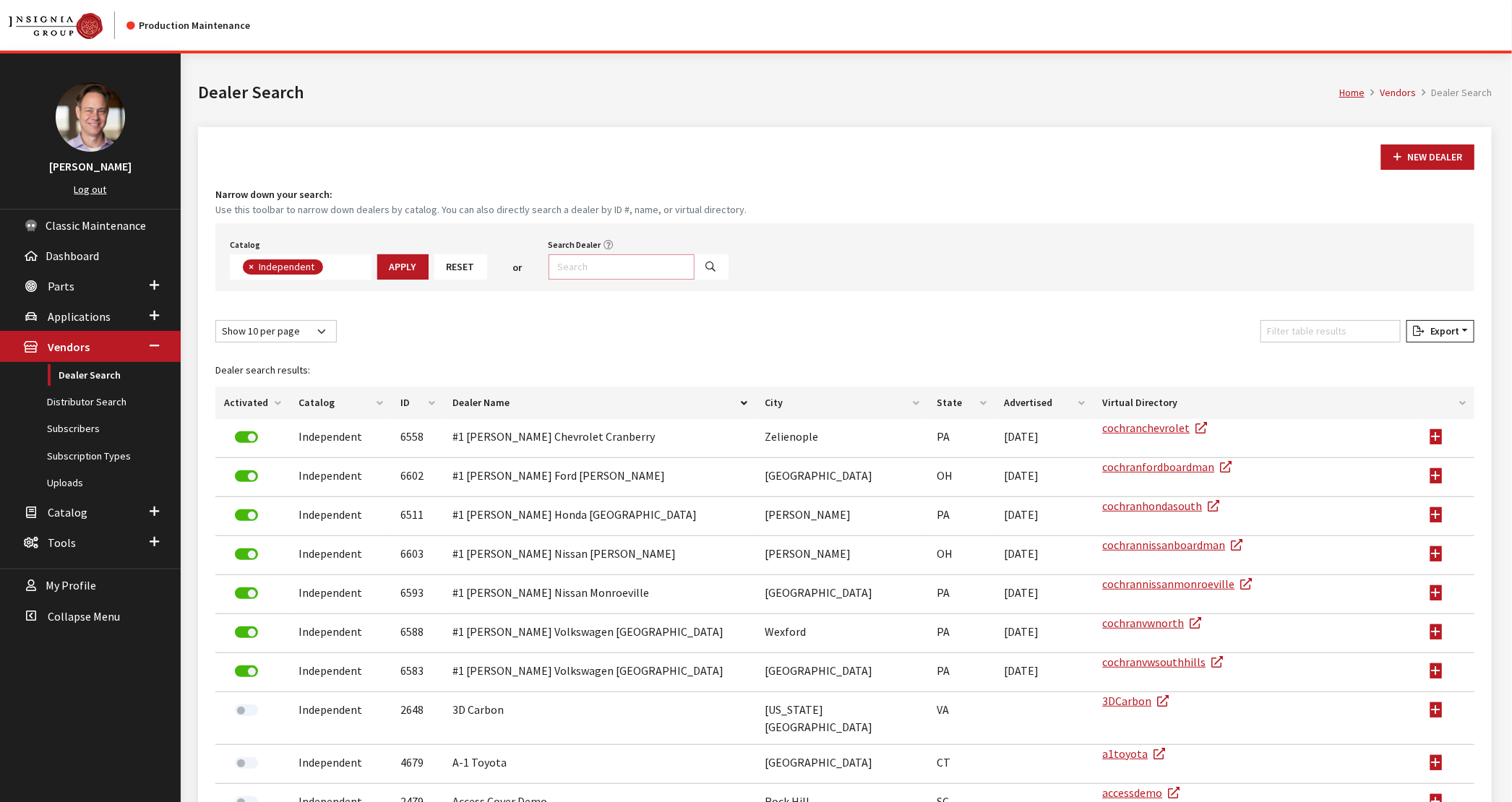
click at [564, 272] on input "Search Dealer" at bounding box center [622, 267] width 146 height 25
type input "bobby"
select select
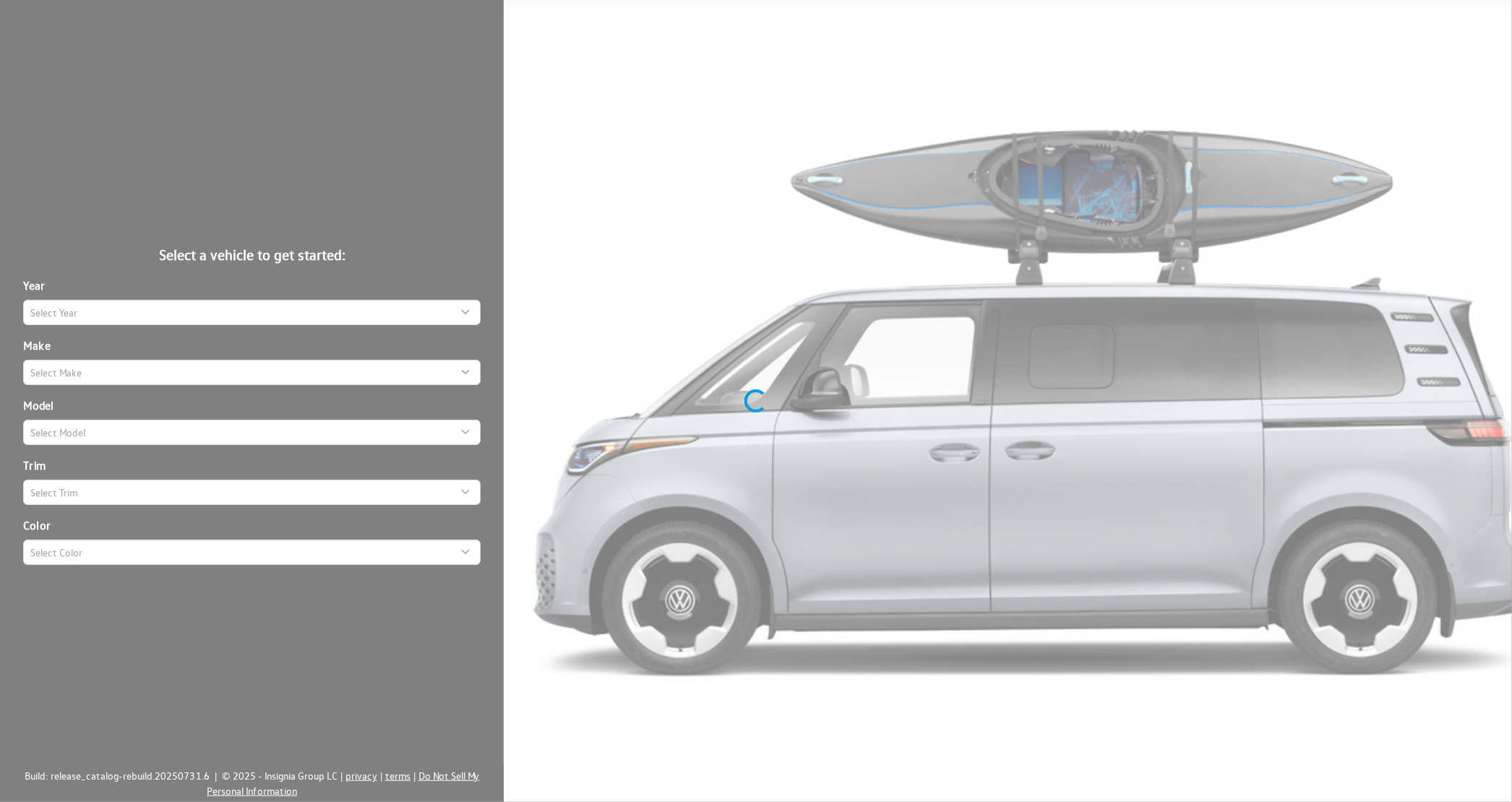
scroll to position [51, 0]
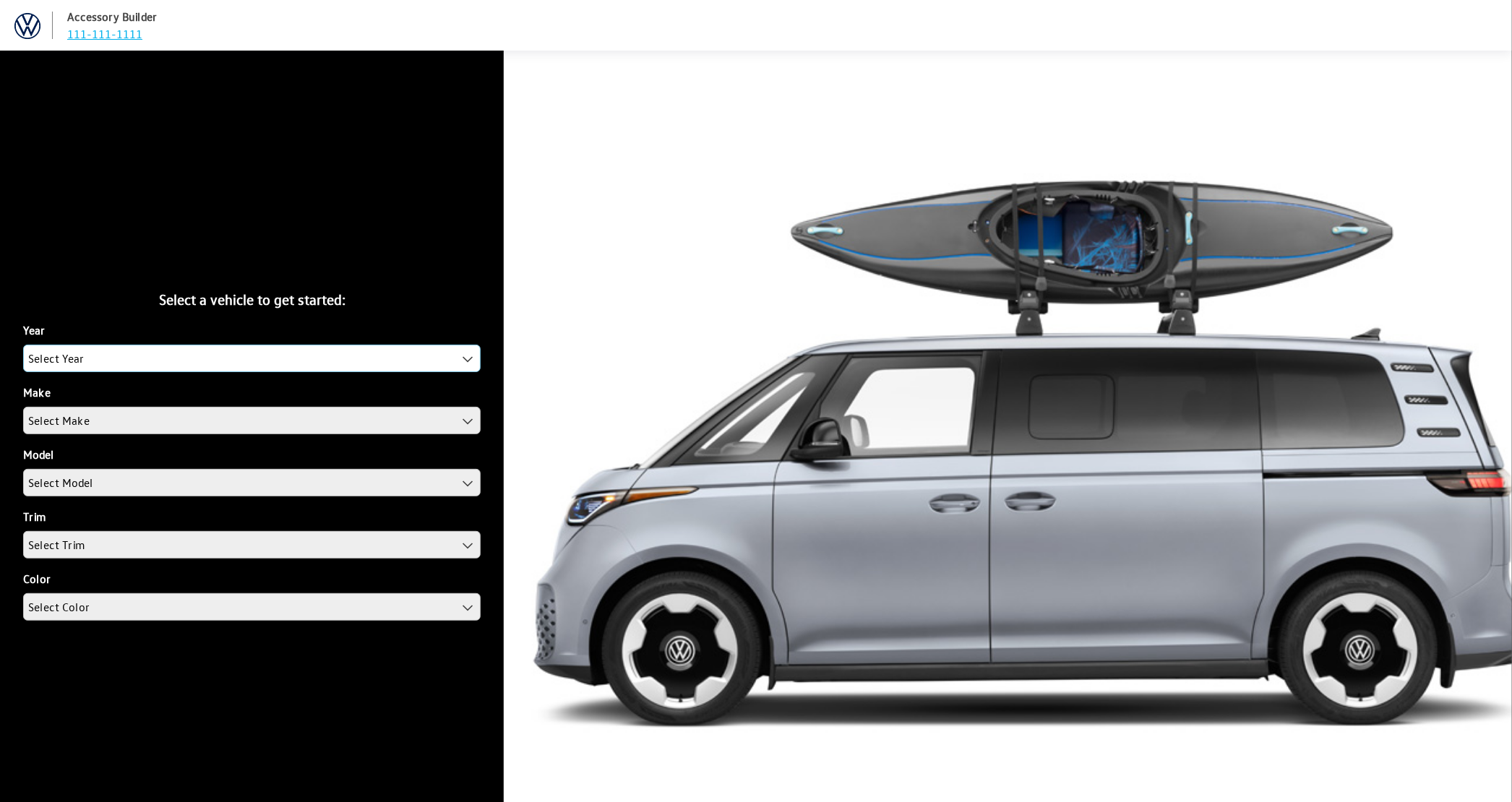
click at [170, 365] on span "Select Year" at bounding box center [252, 358] width 456 height 26
